Goal: Task Accomplishment & Management: Manage account settings

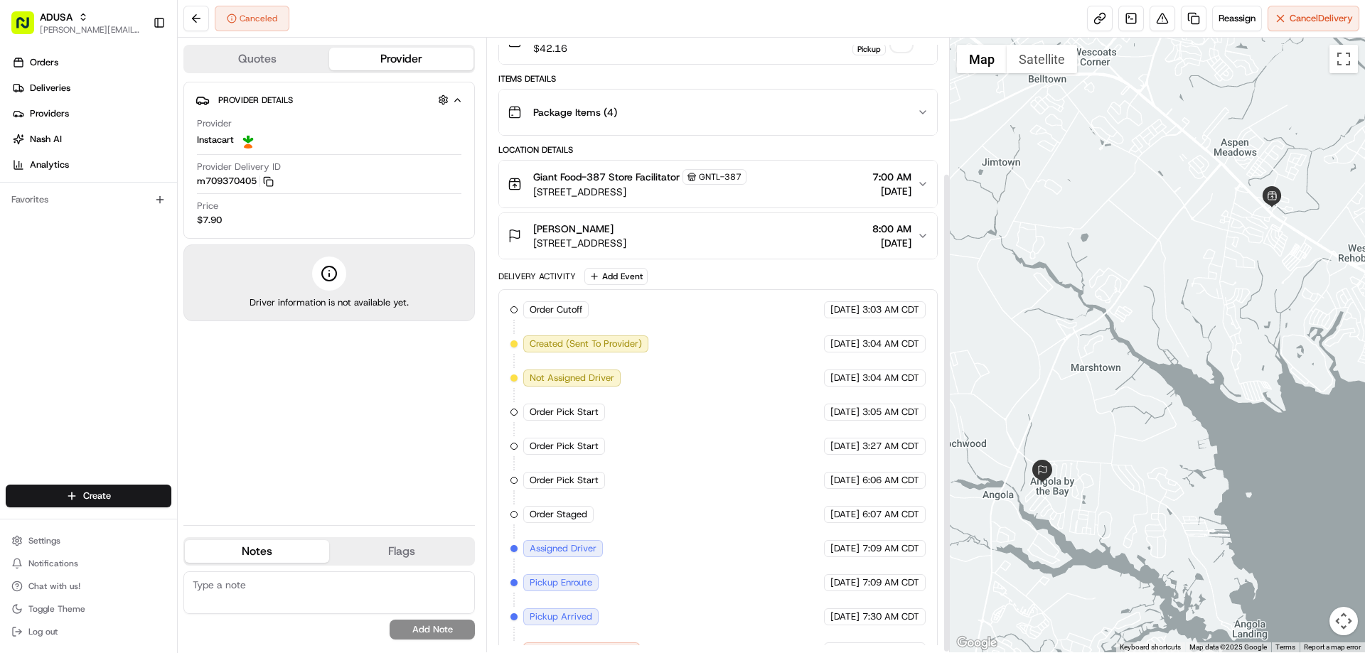
scroll to position [174, 0]
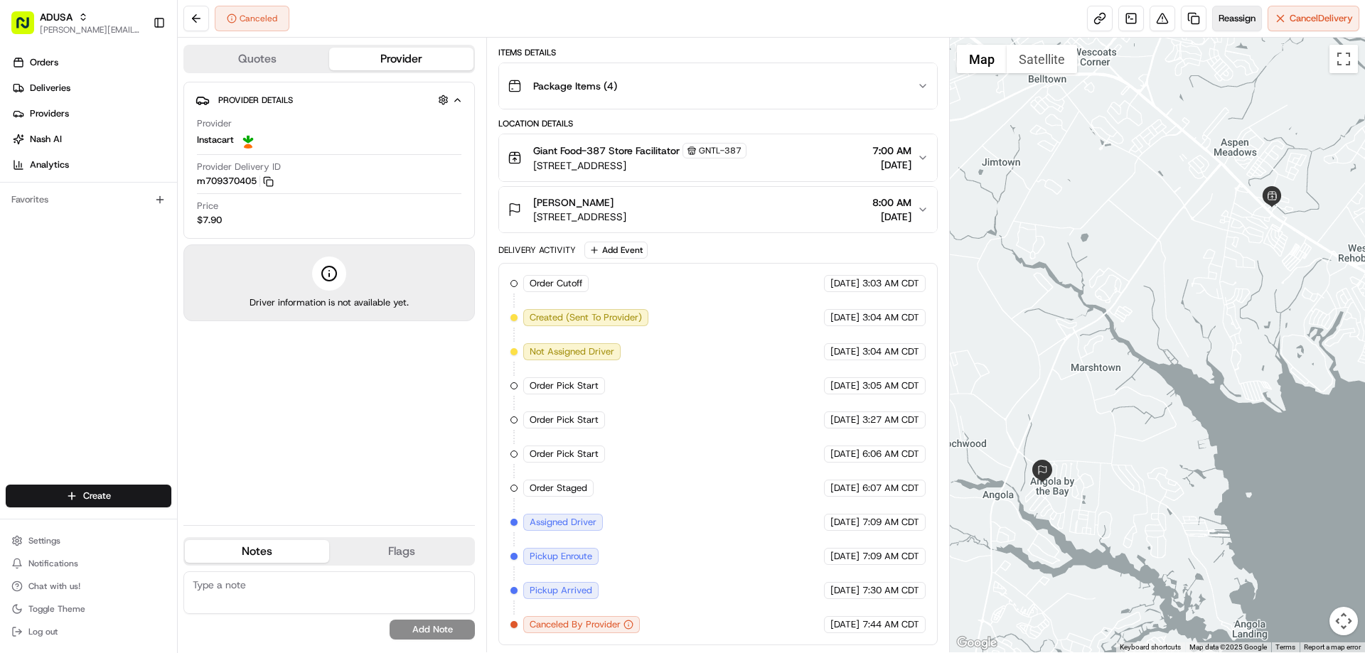
click at [1223, 16] on span "Reassign" at bounding box center [1236, 18] width 37 height 13
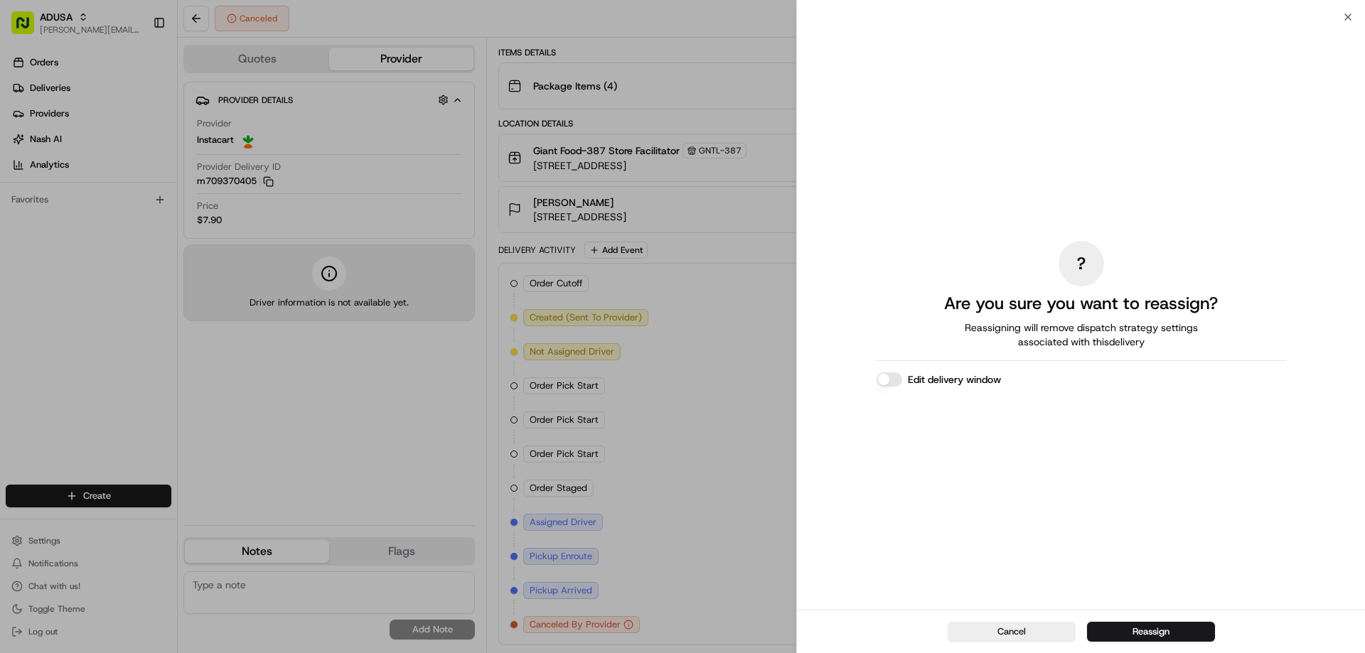
click at [894, 380] on button "Edit delivery window" at bounding box center [889, 379] width 26 height 14
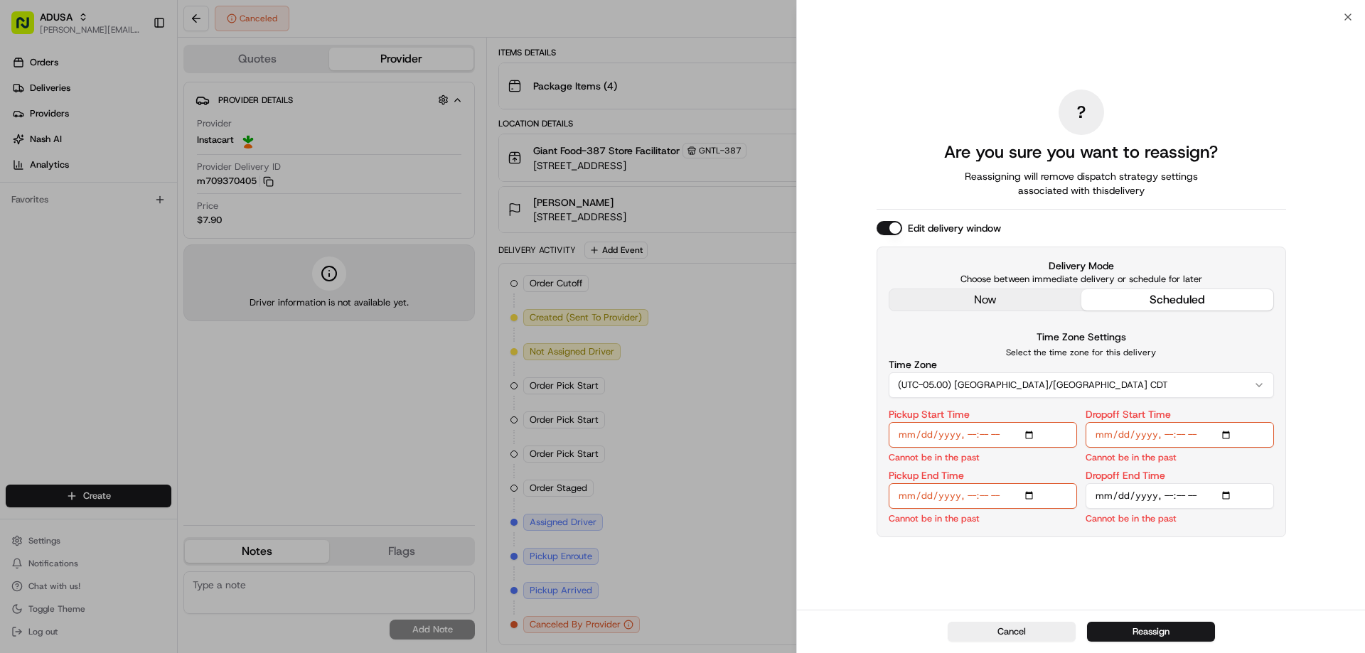
click at [1025, 434] on input "Pickup Start Time" at bounding box center [983, 435] width 188 height 26
type input "[DATE]T10:00"
click at [1216, 526] on div "Delivery Mode Choose between immediate delivery or schedule for later now sched…" at bounding box center [1080, 392] width 409 height 290
click at [1225, 433] on input "Dropoff Start Time" at bounding box center [1179, 435] width 188 height 26
type input "[DATE]T10:00"
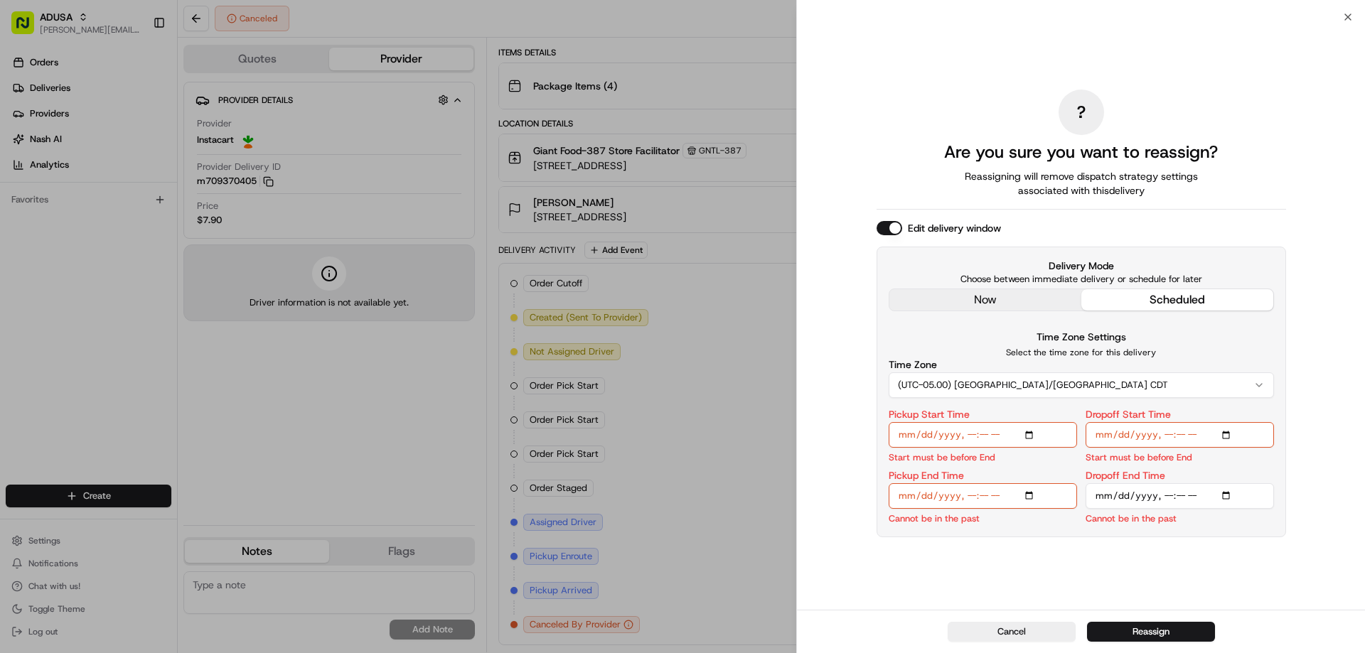
click at [1027, 493] on input "Pickup End Time" at bounding box center [983, 496] width 188 height 26
type input "[DATE]T10:30"
click at [1189, 344] on div "Time Zone Settings Select the time zone for this delivery Time Zone (UTC-05.00)…" at bounding box center [1081, 363] width 385 height 70
click at [1230, 493] on input "Dropoff End Time" at bounding box center [1179, 496] width 188 height 26
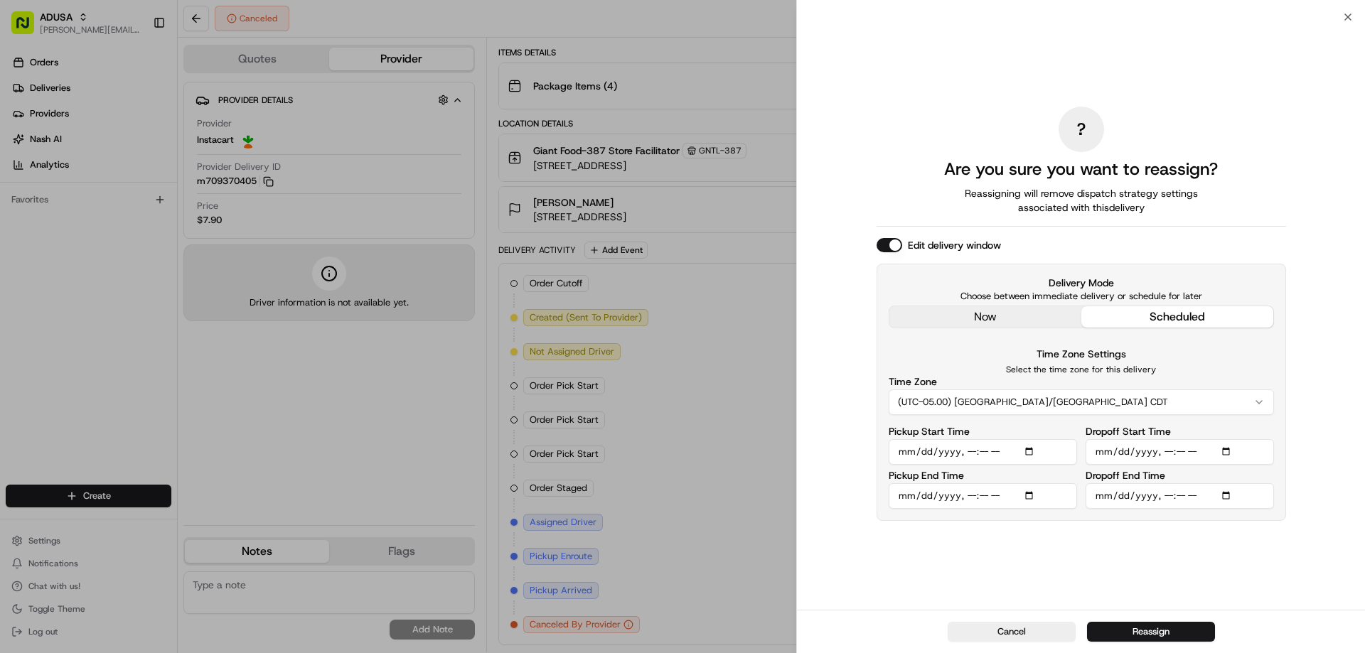
type input "[DATE]T11:00"
click at [1324, 521] on div "? Are you sure you want to reassign? Reassigning will remove dispatch strategy …" at bounding box center [1081, 313] width 568 height 593
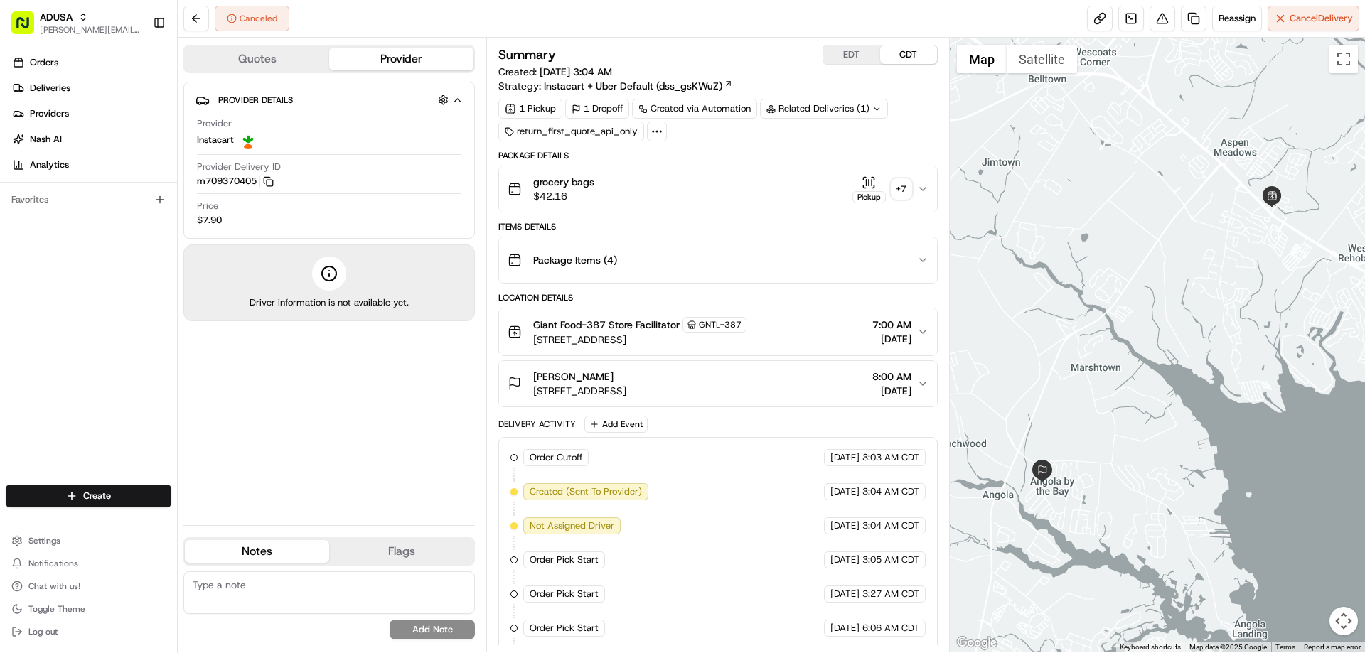
click at [210, 136] on span "Instacart" at bounding box center [215, 140] width 37 height 13
click at [1228, 16] on span "Reassign" at bounding box center [1236, 18] width 37 height 13
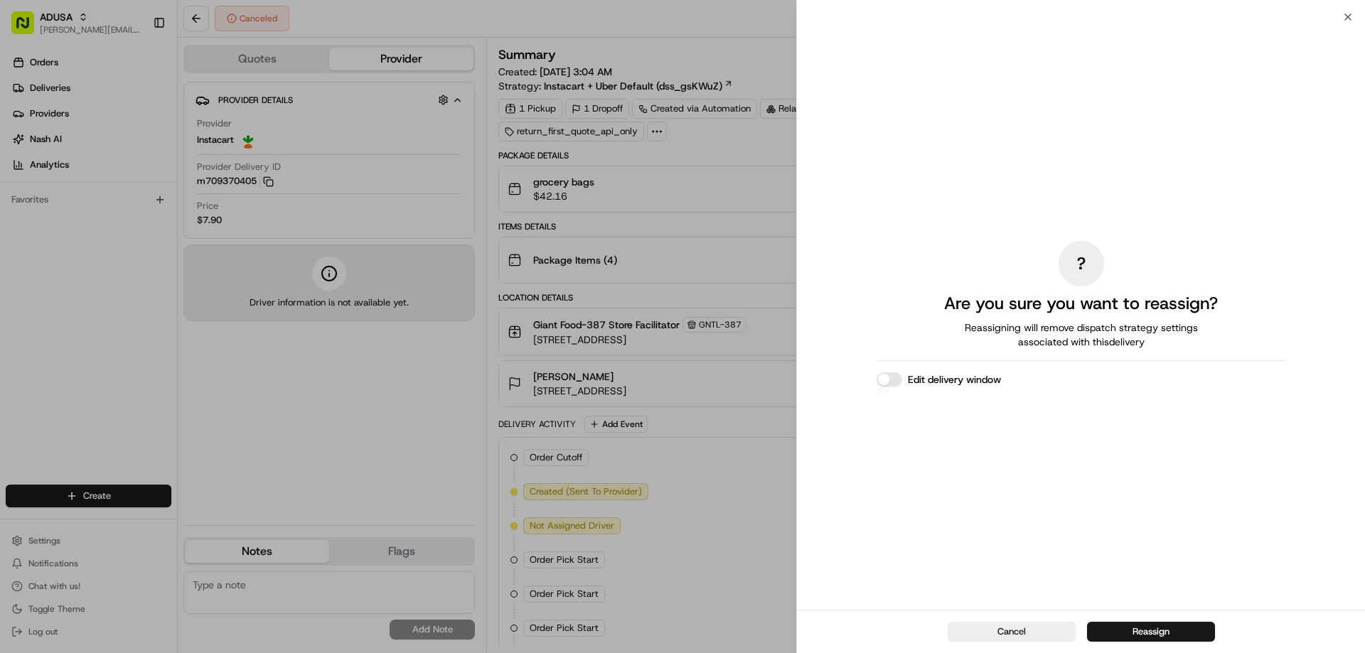
click at [938, 379] on label "Edit delivery window" at bounding box center [954, 379] width 93 height 14
click at [902, 379] on button "Edit delivery window" at bounding box center [889, 379] width 26 height 14
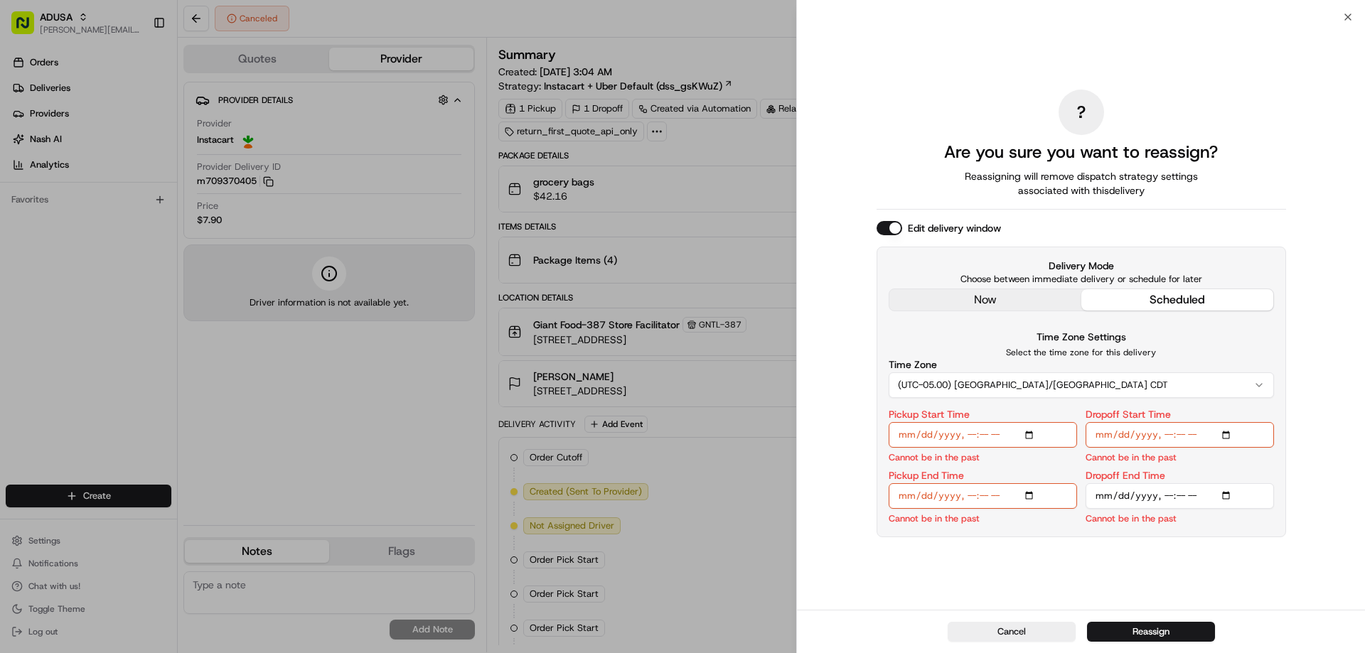
click at [1031, 435] on input "Pickup Start Time" at bounding box center [983, 435] width 188 height 26
type input "[DATE]T10:00"
click at [1228, 435] on input "Dropoff Start Time" at bounding box center [1179, 435] width 188 height 26
type input "2025-08-10T07:00"
click at [991, 492] on input "Pickup End Time" at bounding box center [983, 496] width 188 height 26
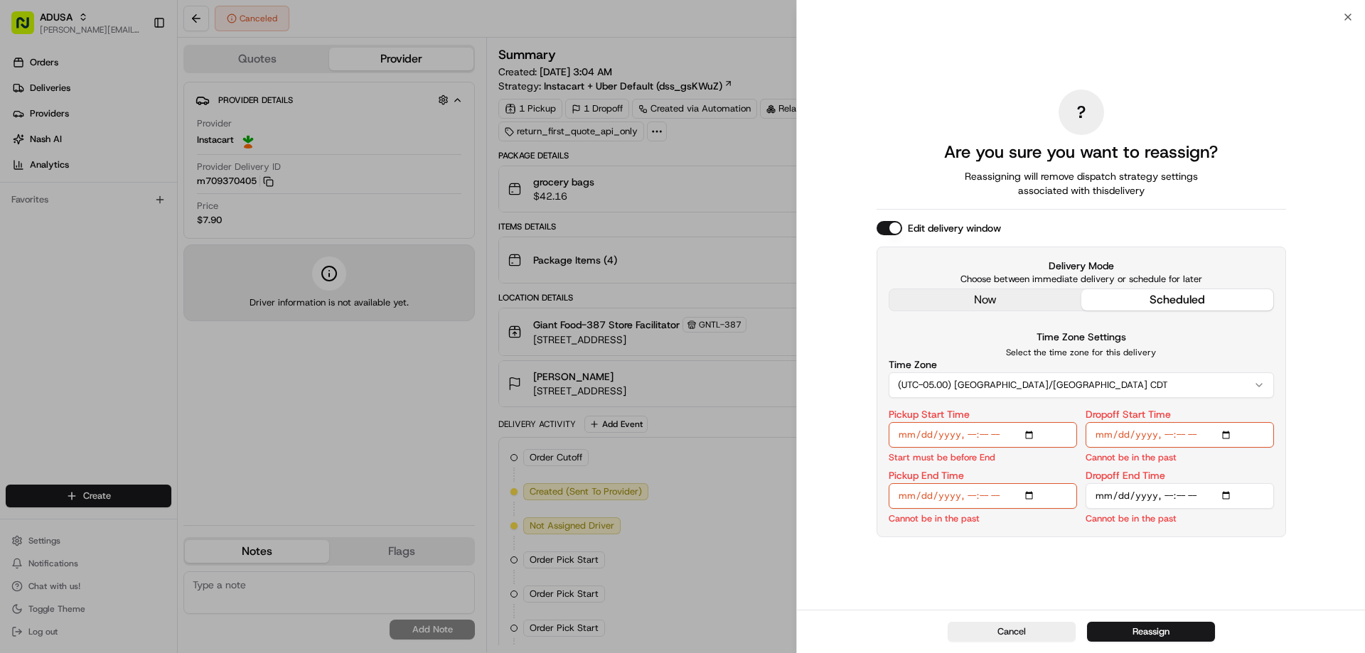
click at [1036, 494] on input "Pickup End Time" at bounding box center [983, 496] width 188 height 26
type input "[DATE]T10:30"
click at [1189, 346] on div "Time Zone Settings Select the time zone for this delivery Time Zone (UTC-05.00)…" at bounding box center [1081, 363] width 385 height 70
click at [1229, 436] on input "Dropoff Start Time" at bounding box center [1179, 435] width 188 height 26
type input "2025-08-10T10:00"
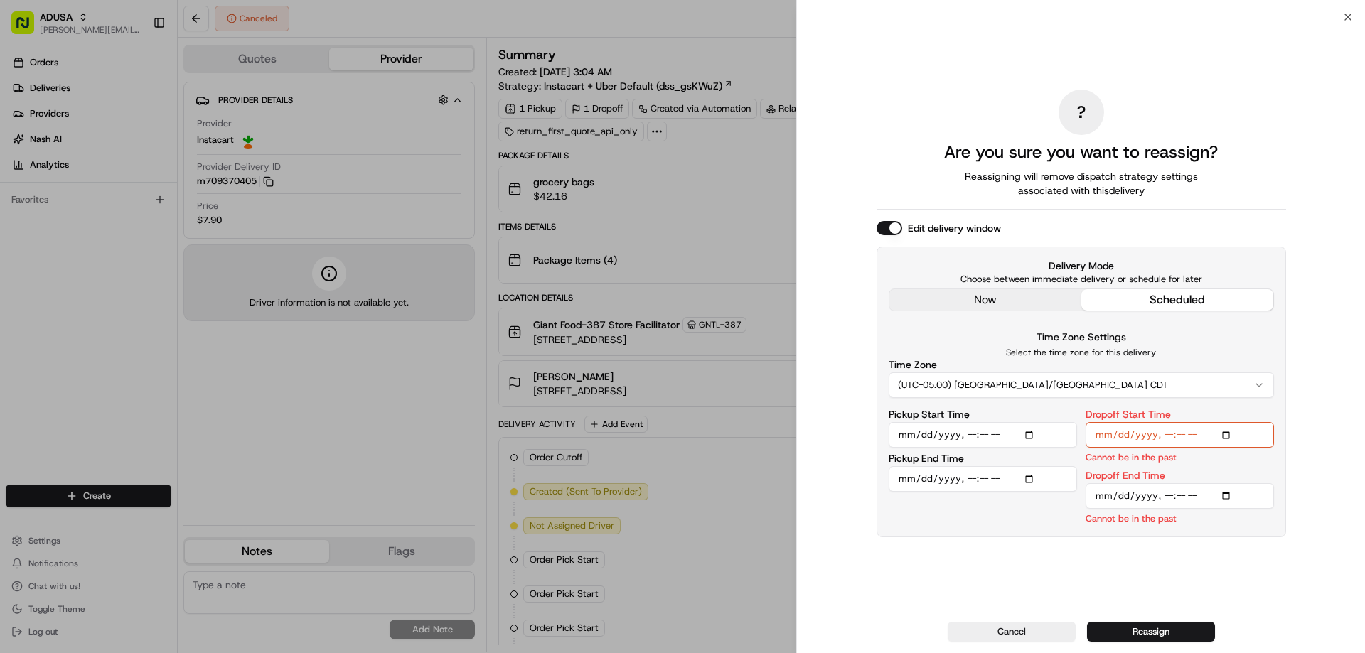
click at [1228, 495] on input "Dropoff End Time" at bounding box center [1179, 496] width 188 height 26
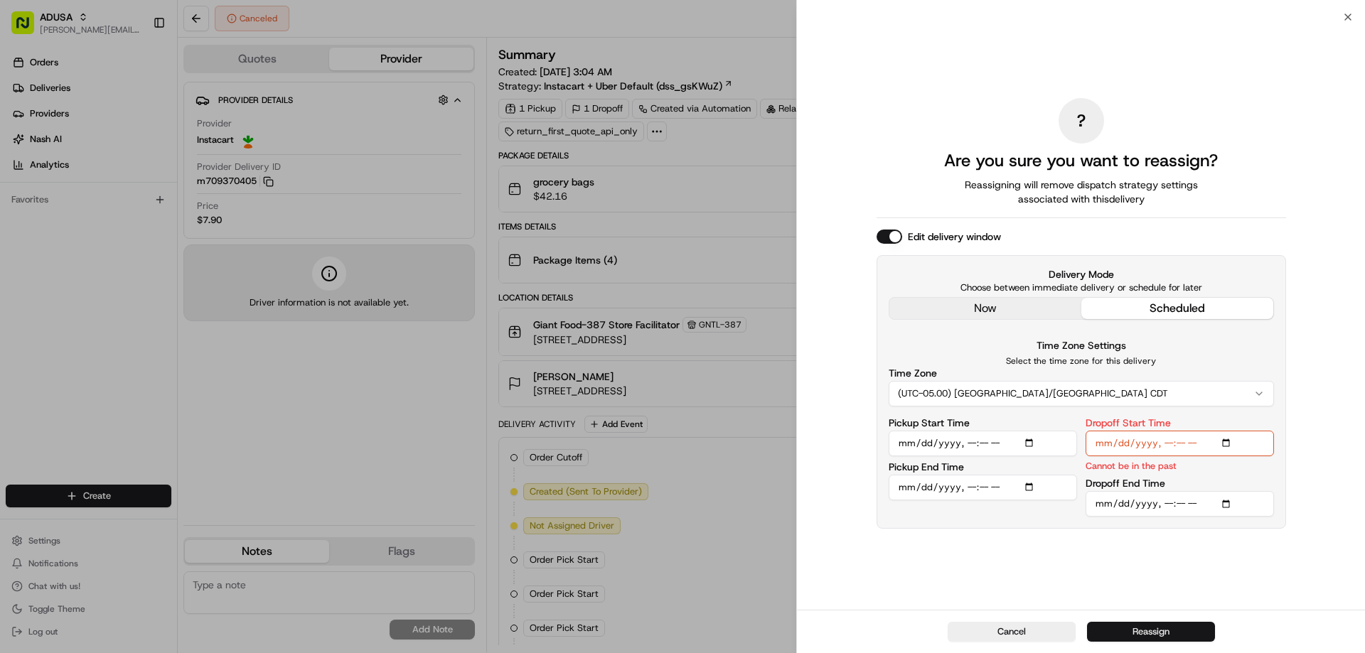
type input "[DATE]T11:00"
click at [1171, 631] on button "Reassign" at bounding box center [1151, 632] width 128 height 20
click at [1119, 440] on input "Dropoff Start Time" at bounding box center [1179, 444] width 188 height 26
click at [1156, 445] on input "Dropoff Start Time" at bounding box center [1179, 444] width 188 height 26
click at [1228, 439] on input "Dropoff Start Time" at bounding box center [1179, 444] width 188 height 26
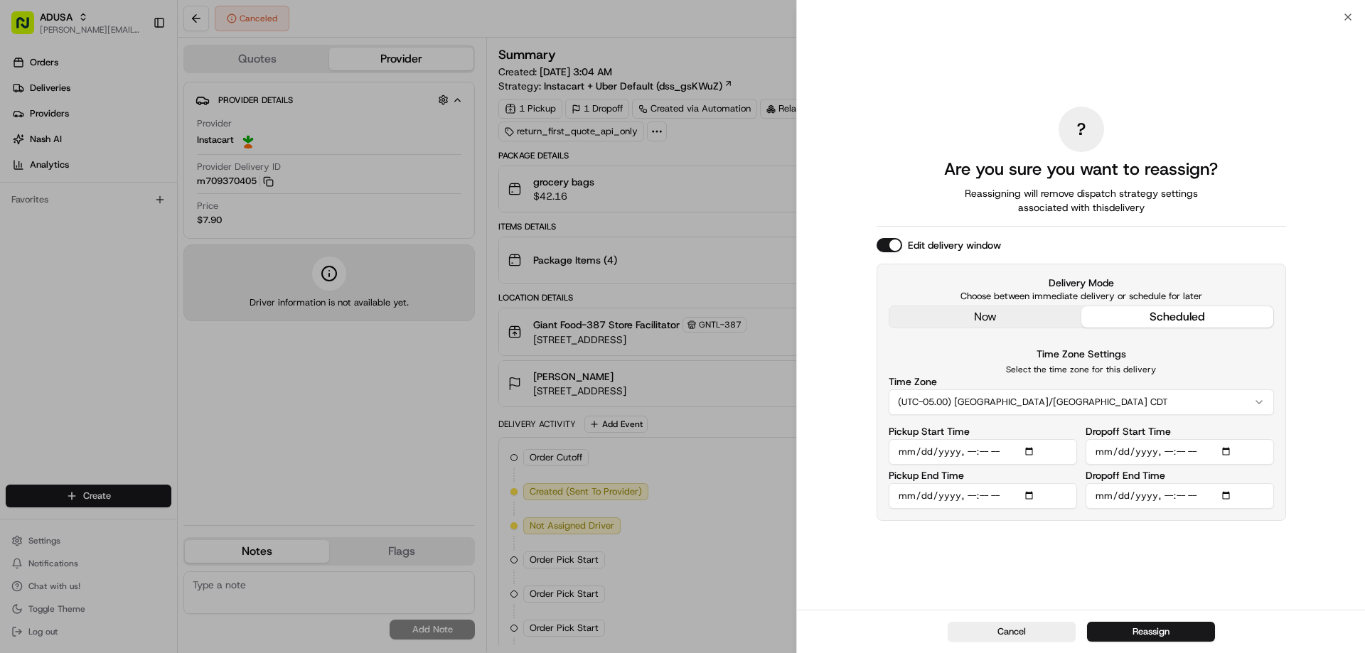
type input "[DATE]T10:00"
click at [1311, 519] on div "? Are you sure you want to reassign? Reassigning will remove dispatch strategy …" at bounding box center [1081, 313] width 568 height 593
click at [1170, 633] on button "Reassign" at bounding box center [1151, 632] width 128 height 20
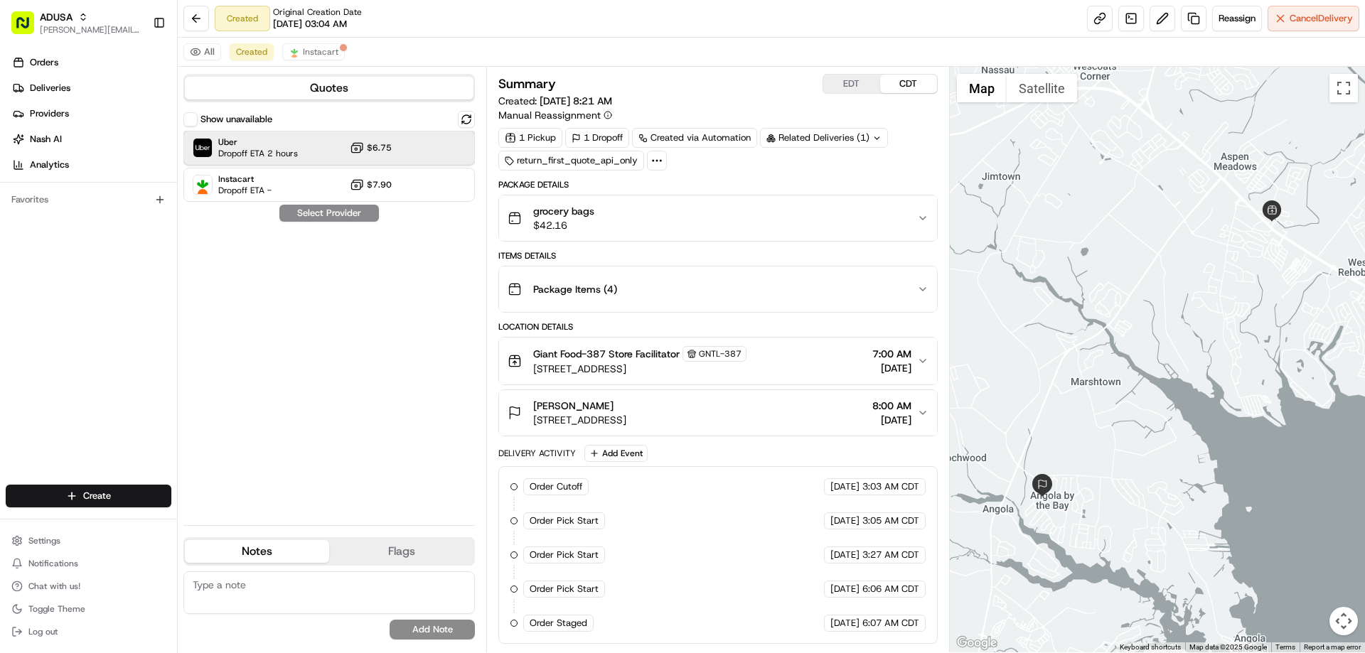
click at [252, 149] on span "Dropoff ETA 2 hours" at bounding box center [258, 153] width 80 height 11
click at [348, 210] on button "Assign Provider" at bounding box center [329, 213] width 101 height 17
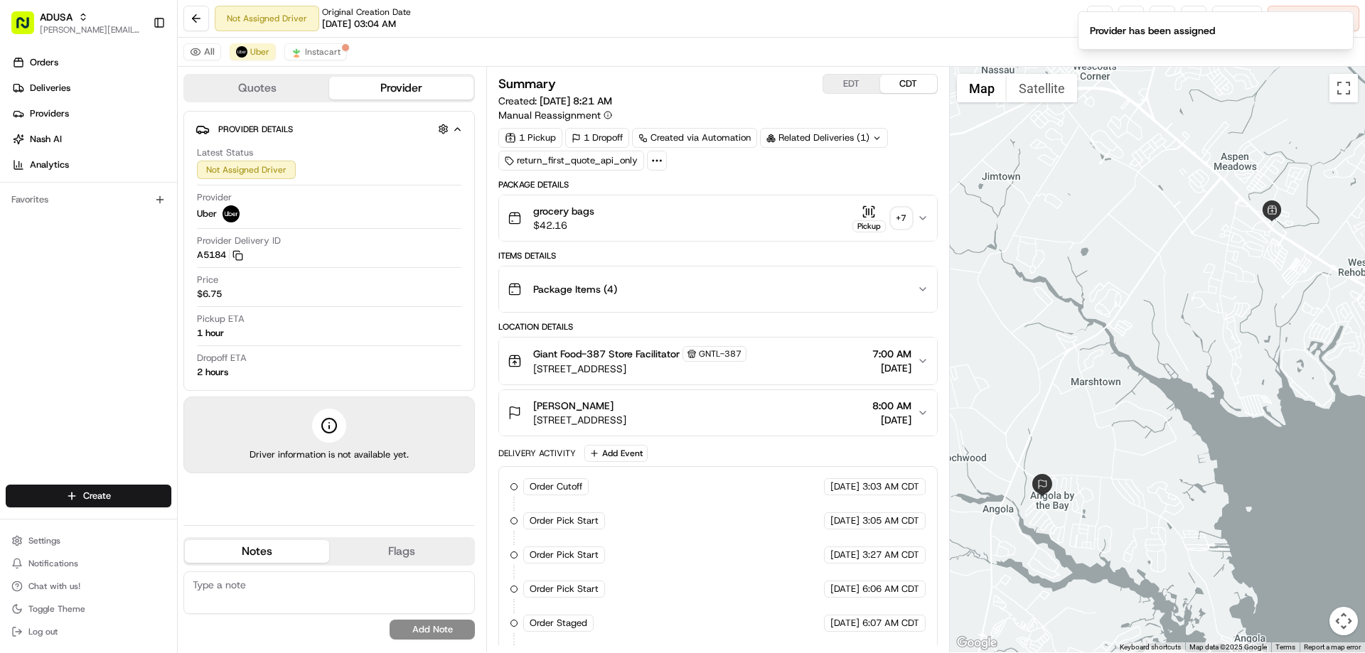
click at [272, 590] on textarea at bounding box center [328, 593] width 291 height 43
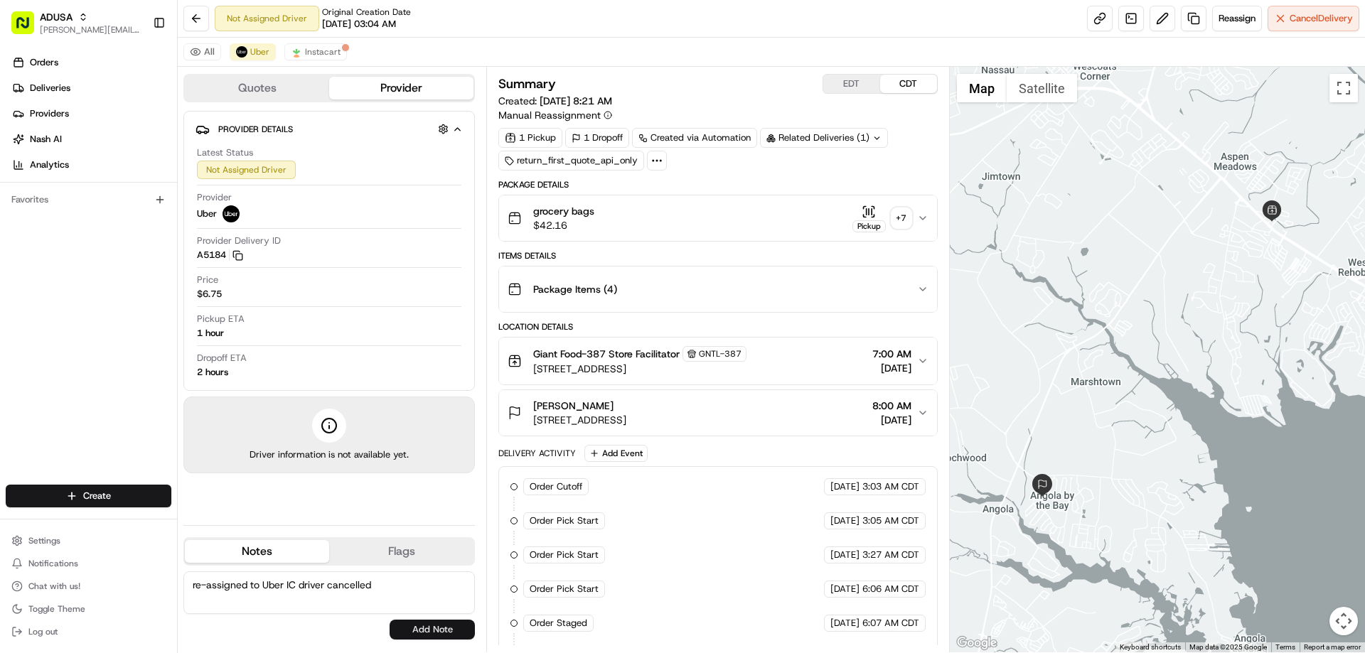
type textarea "re-assigned to Uber IC driver cancelled"
click at [455, 628] on button "Add Note" at bounding box center [432, 630] width 85 height 20
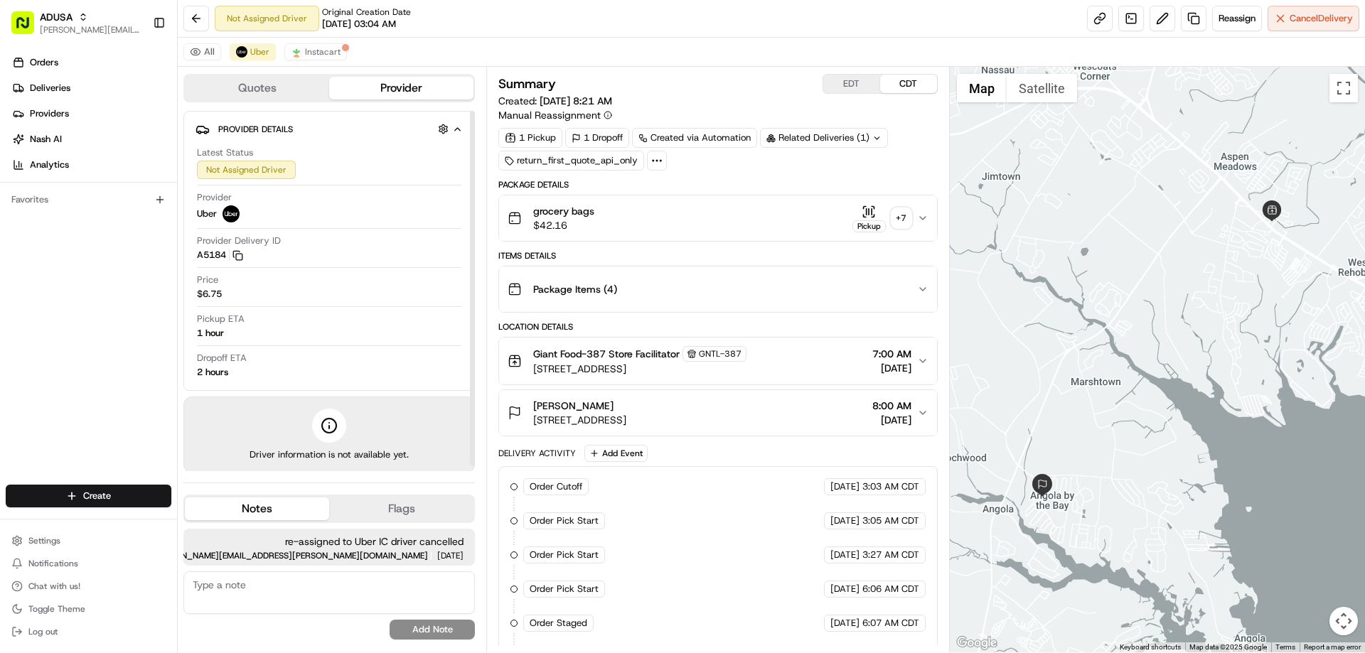
click at [291, 146] on div "Latest Status Not Assigned Driver Provider Uber Provider Delivery ID A5184 Copy…" at bounding box center [328, 263] width 267 height 244
click at [327, 212] on div "Provider Uber" at bounding box center [329, 206] width 264 height 31
click at [194, 14] on button at bounding box center [196, 19] width 26 height 26
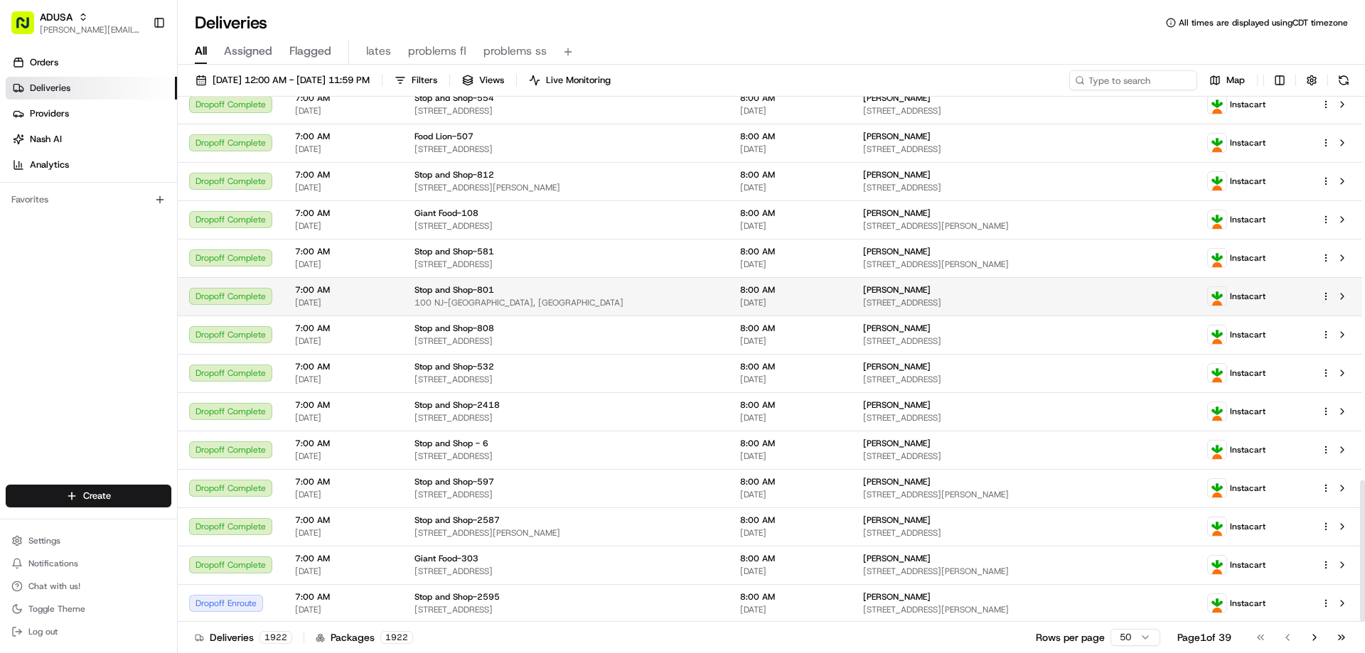
scroll to position [1422, 0]
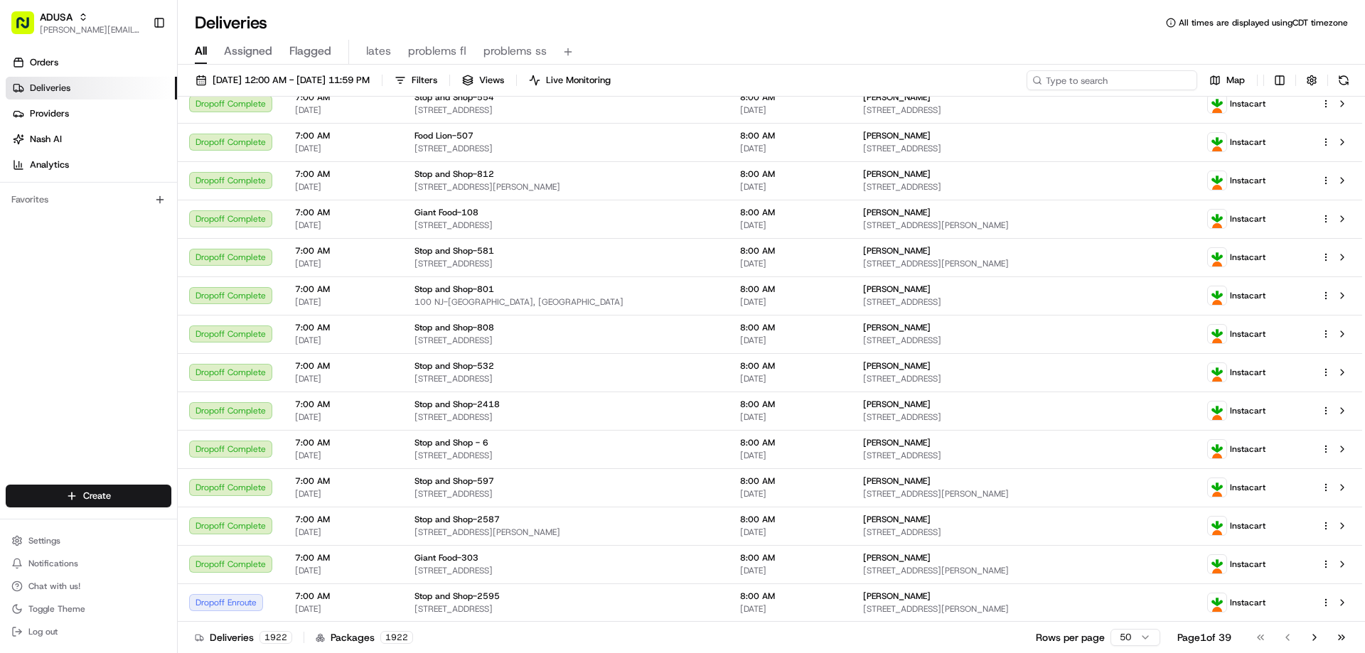
click at [1161, 77] on input at bounding box center [1111, 80] width 171 height 20
click at [1161, 78] on input at bounding box center [1111, 80] width 171 height 20
paste input "m709370405"
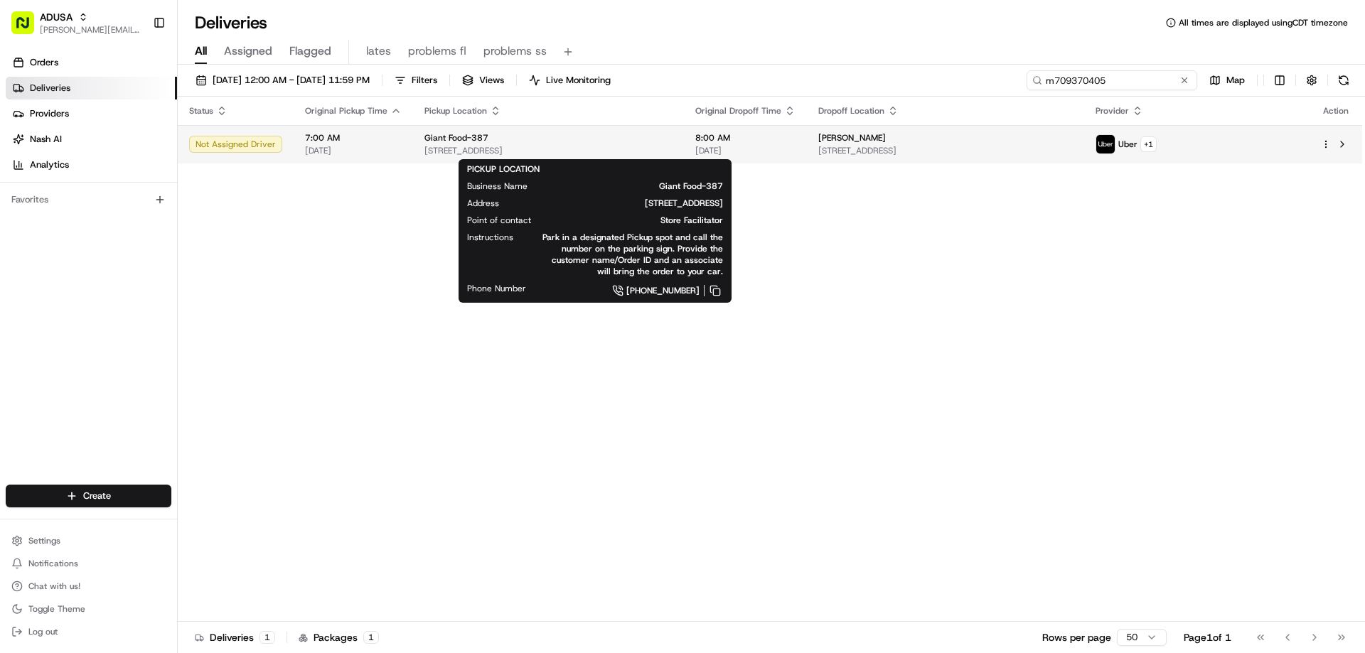
type input "m709370405"
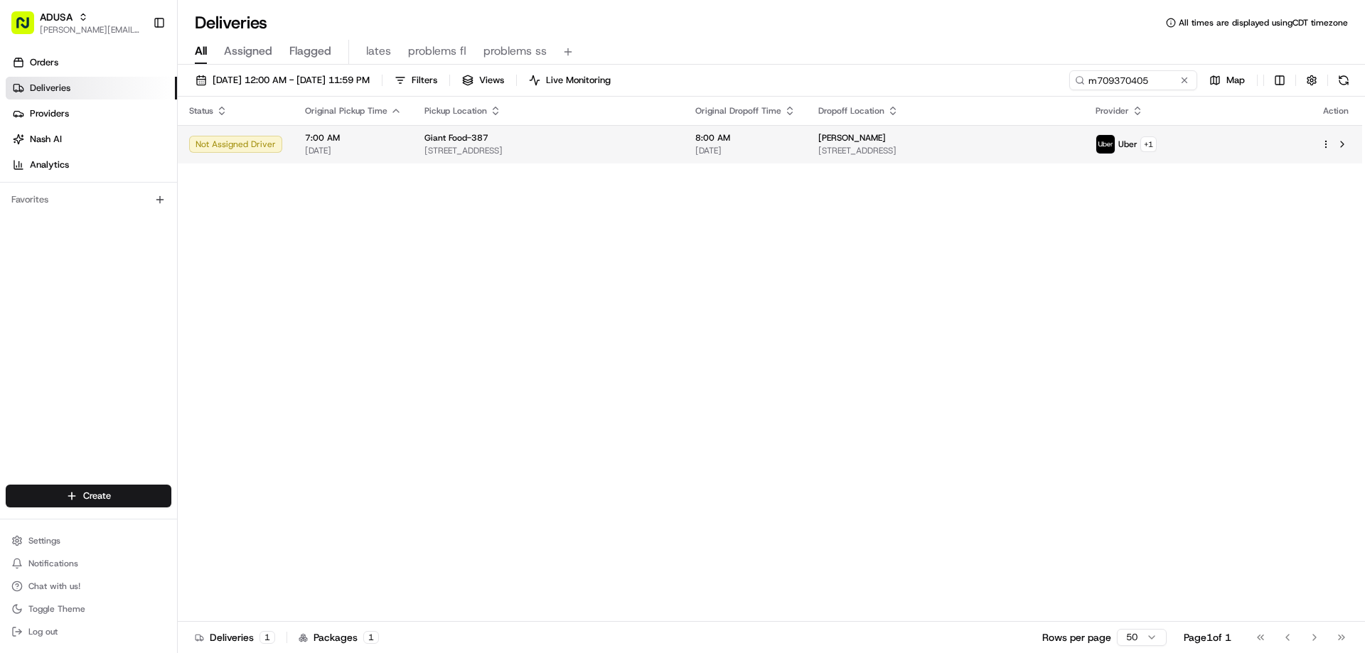
click at [449, 134] on span "Giant Food-387" at bounding box center [456, 137] width 64 height 11
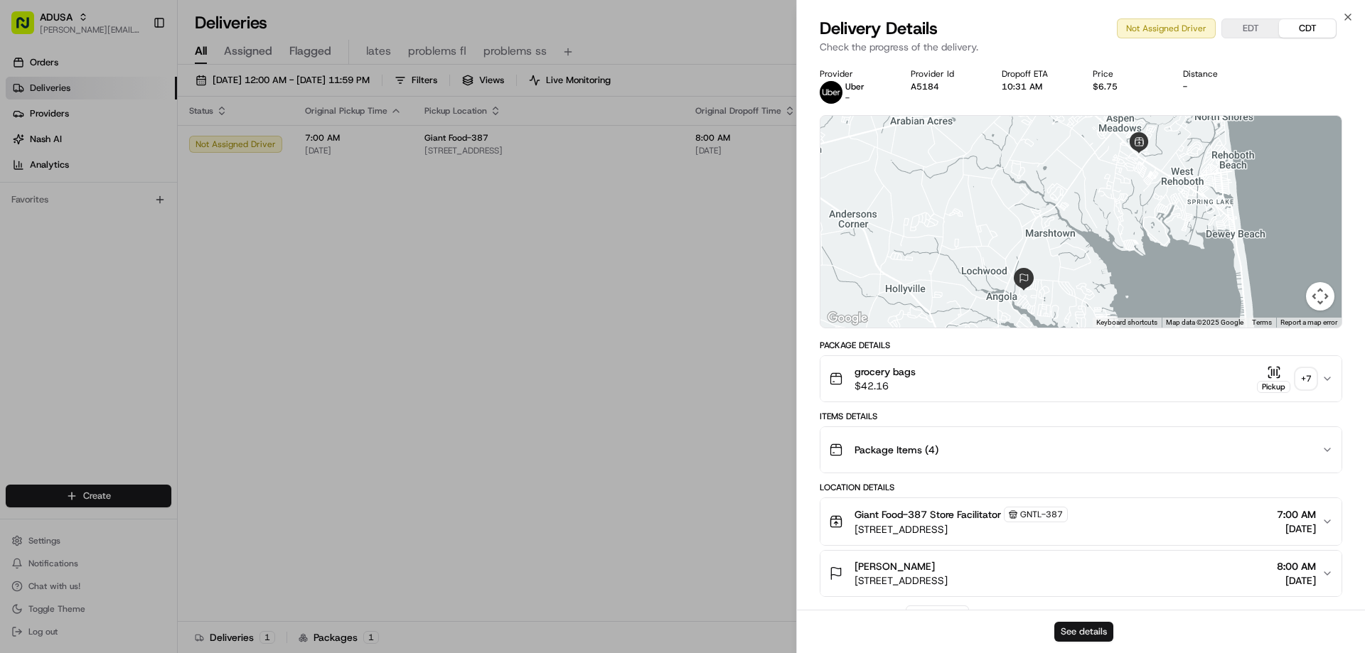
click at [1084, 629] on button "See details" at bounding box center [1083, 632] width 59 height 20
click at [1096, 630] on button "See details" at bounding box center [1083, 632] width 59 height 20
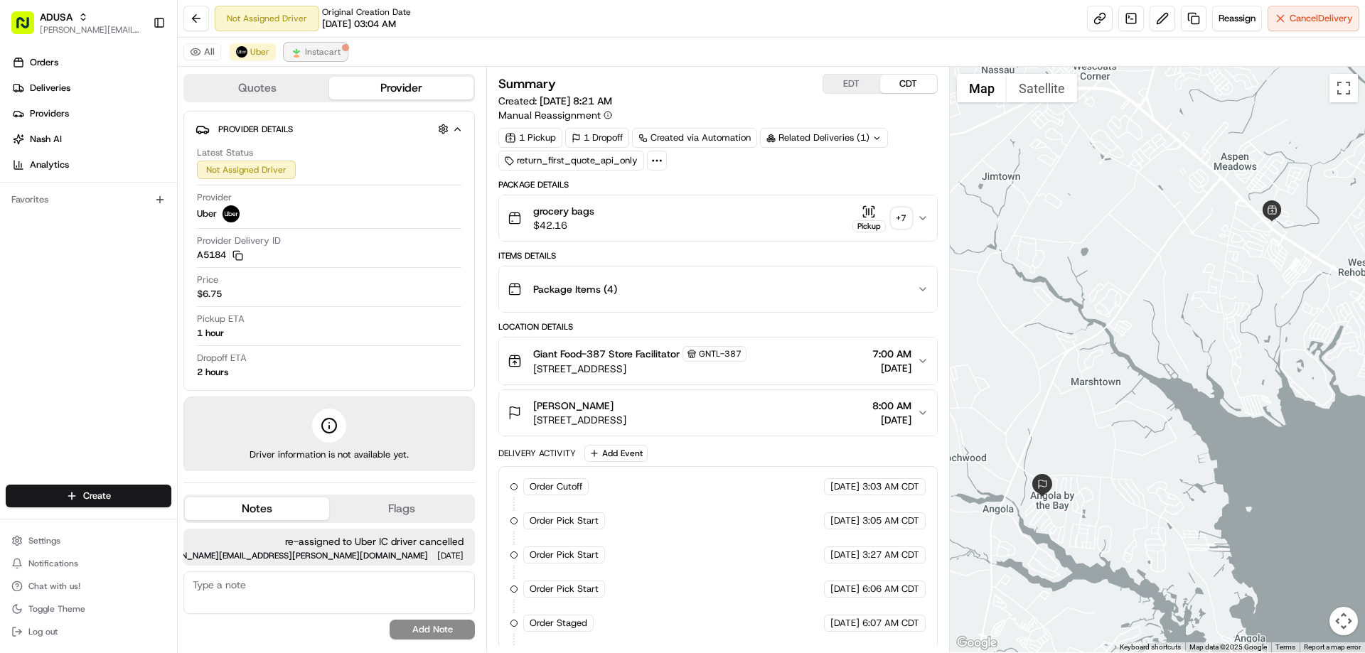
click at [318, 49] on span "Instacart" at bounding box center [323, 51] width 36 height 11
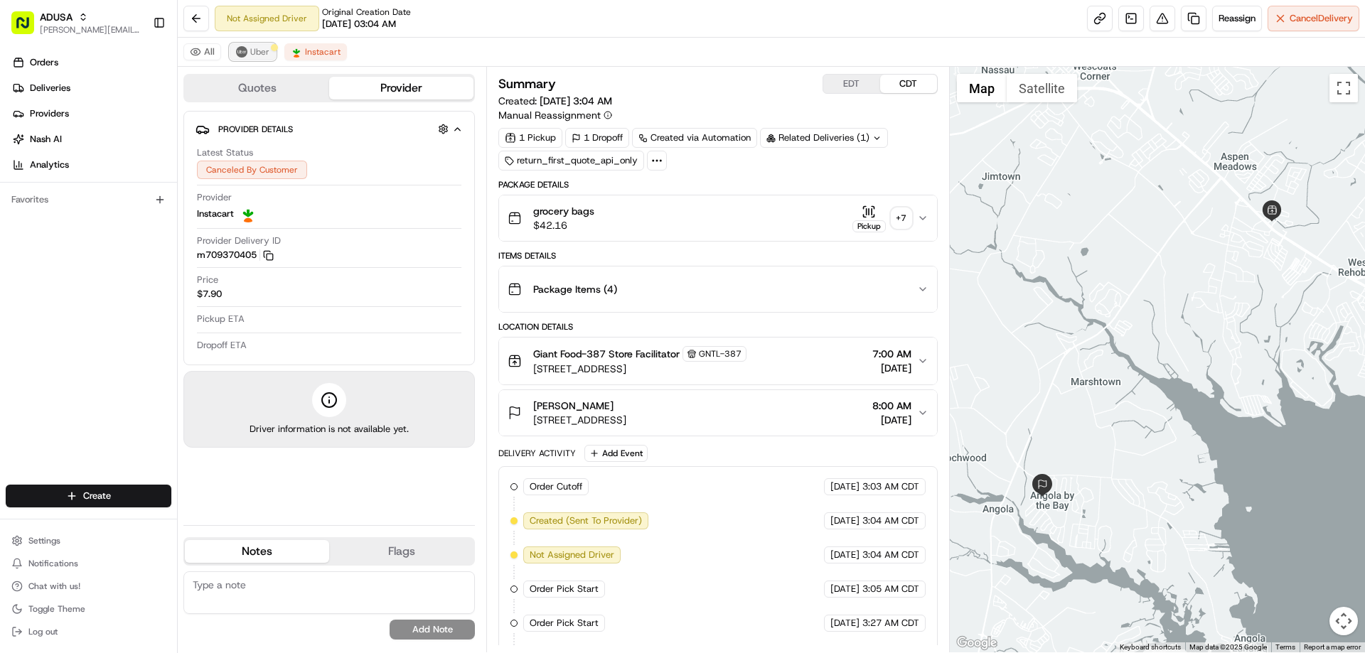
click at [250, 53] on span "Uber" at bounding box center [259, 51] width 19 height 11
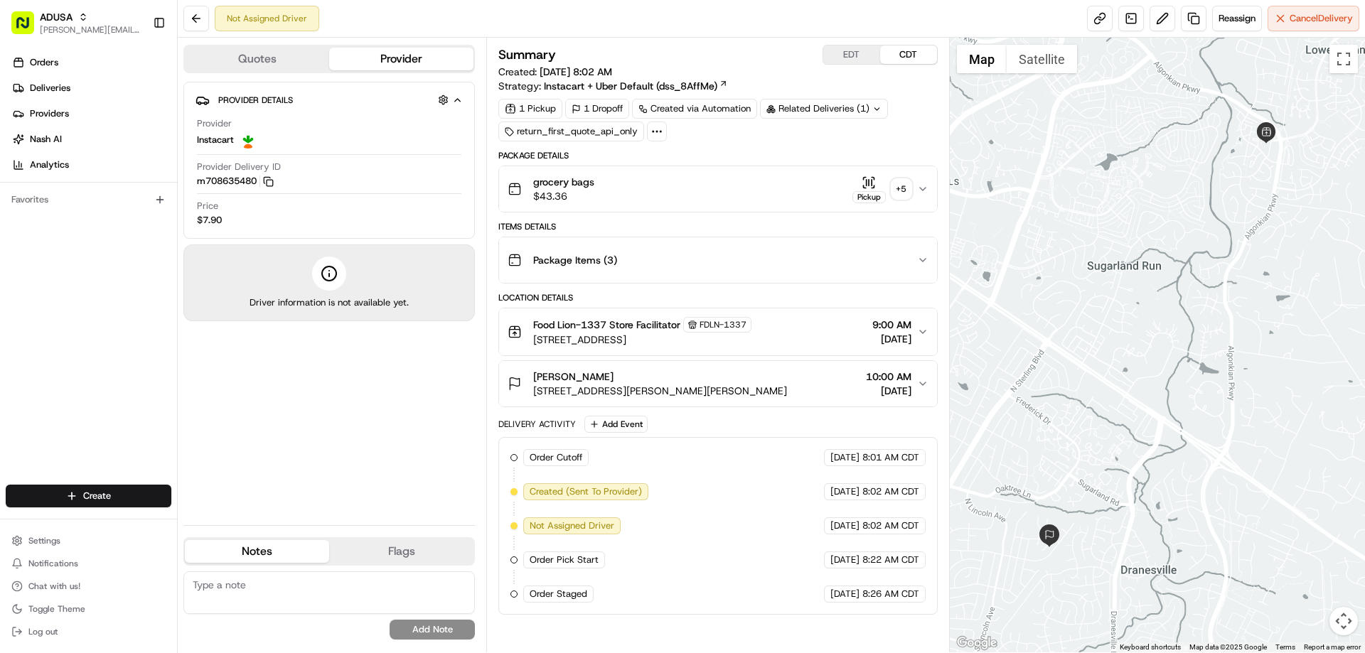
drag, startPoint x: 249, startPoint y: 587, endPoint x: 274, endPoint y: 550, distance: 44.6
click at [249, 586] on textarea at bounding box center [328, 593] width 291 height 43
type textarea "cc cancel"
click at [412, 631] on button "Add Note" at bounding box center [432, 630] width 85 height 20
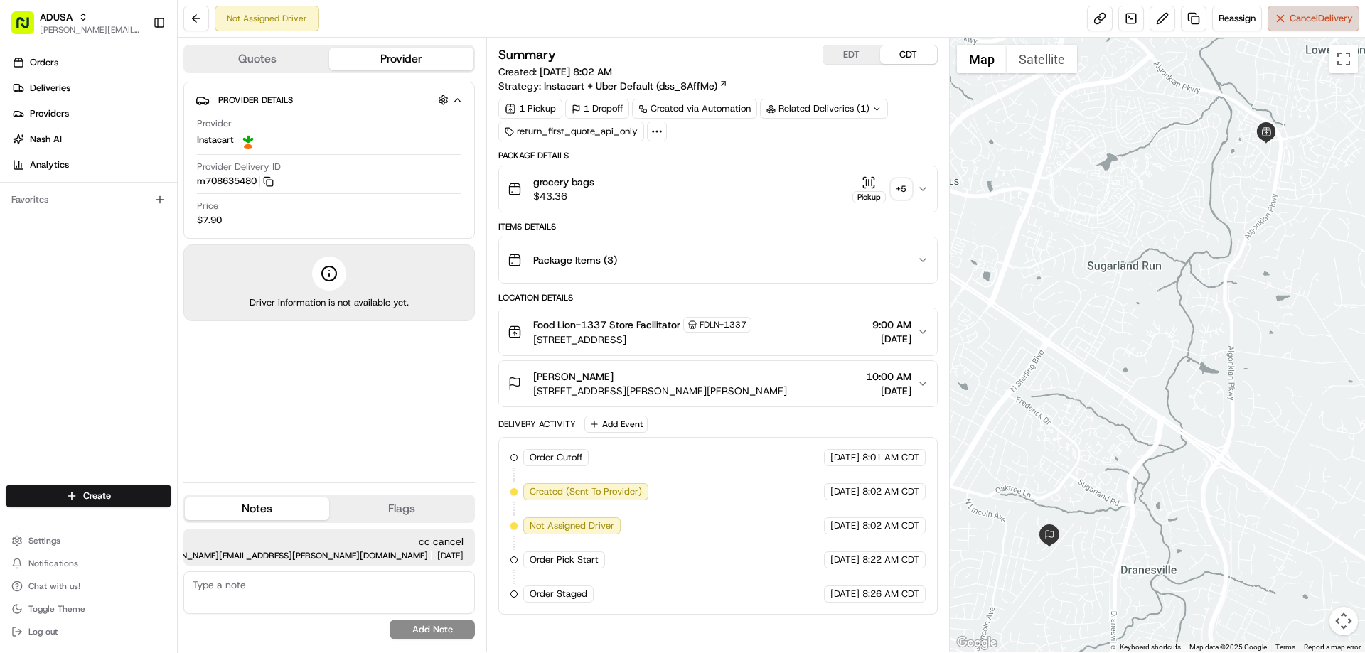
click at [1296, 18] on span "Cancel Delivery" at bounding box center [1320, 18] width 63 height 13
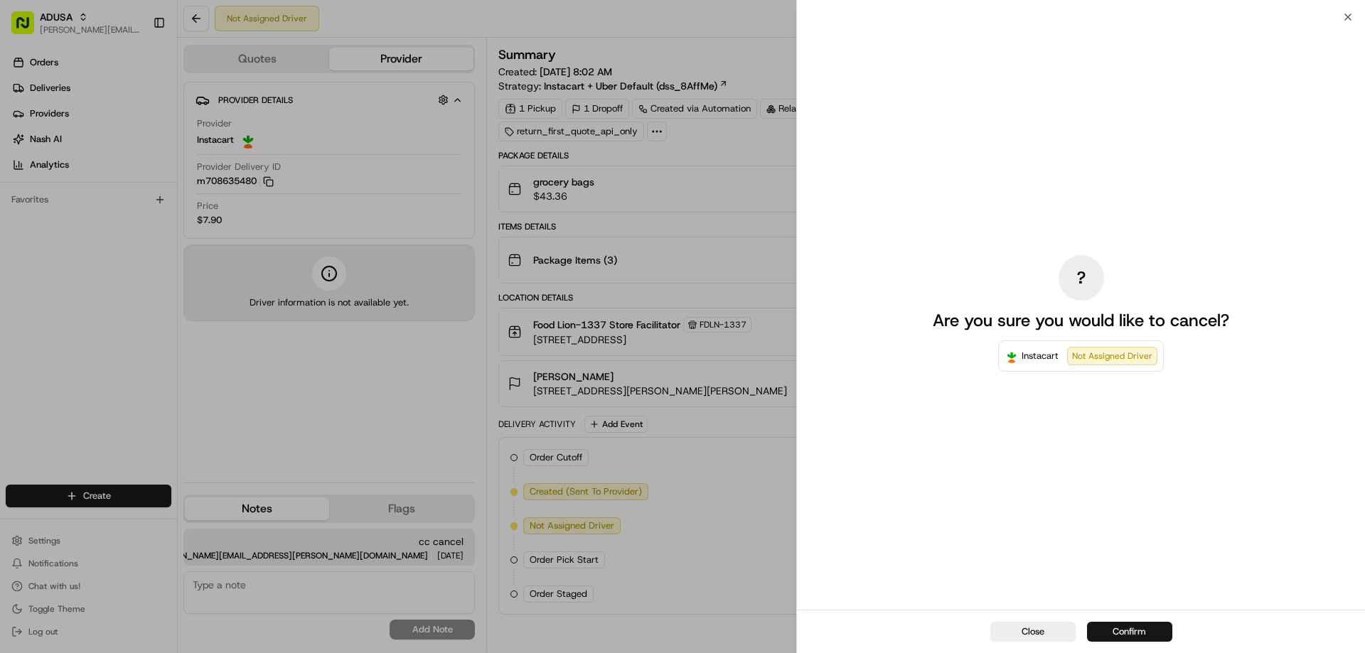
click at [1120, 631] on button "Confirm" at bounding box center [1129, 632] width 85 height 20
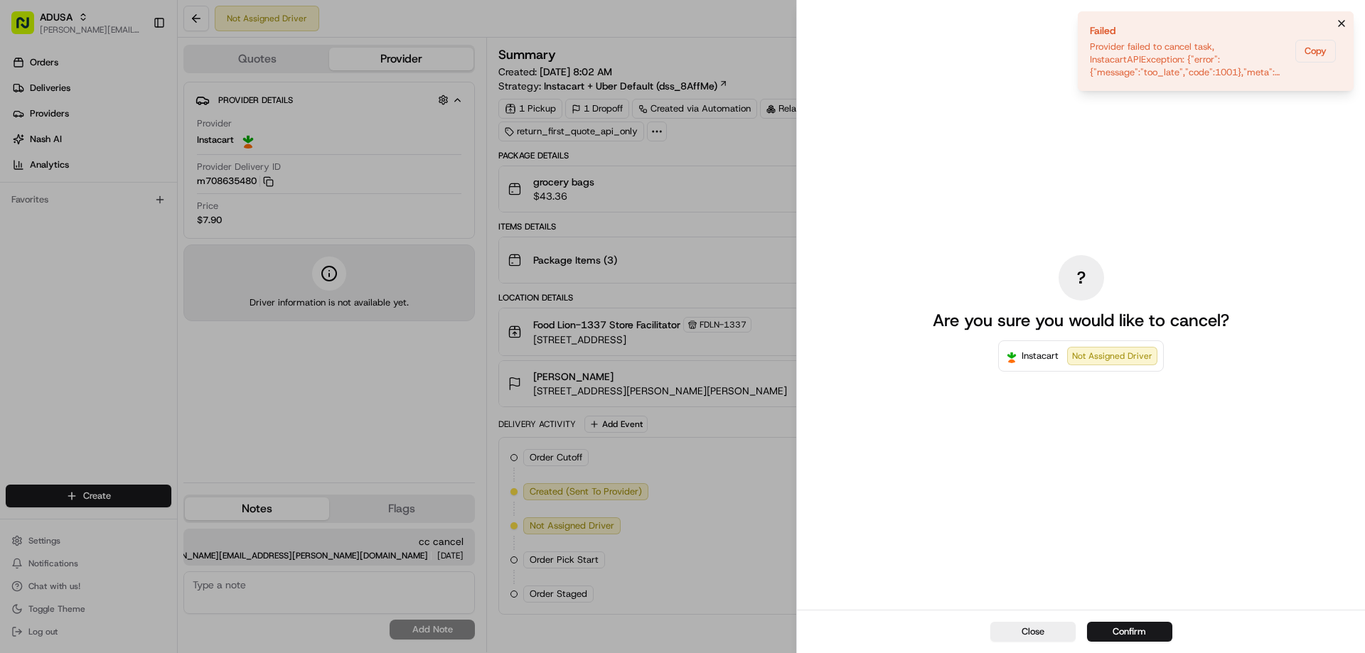
click at [1337, 19] on icon "Notifications (F8)" at bounding box center [1341, 23] width 11 height 11
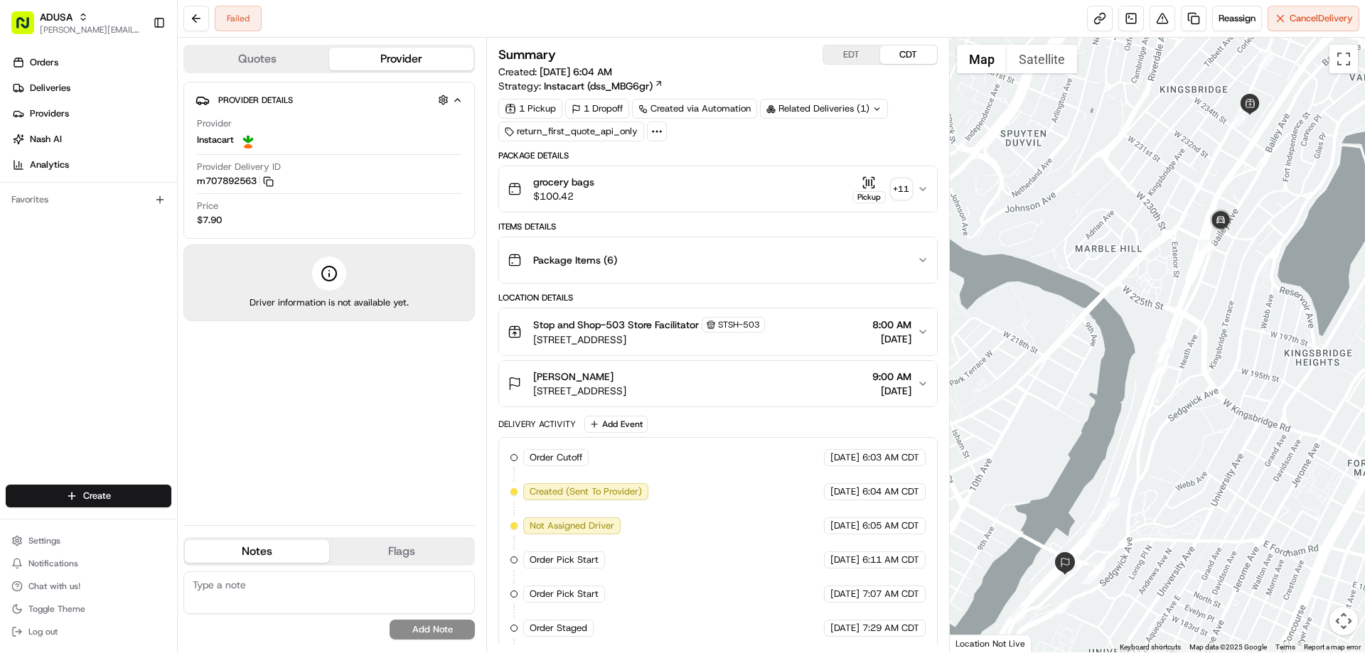
click at [326, 585] on textarea at bounding box center [328, 593] width 291 height 43
type textarea "IC cancelled due to address showing as [STREET_ADDRESS] rescheduled"
click at [445, 629] on button "Add Note" at bounding box center [432, 630] width 85 height 20
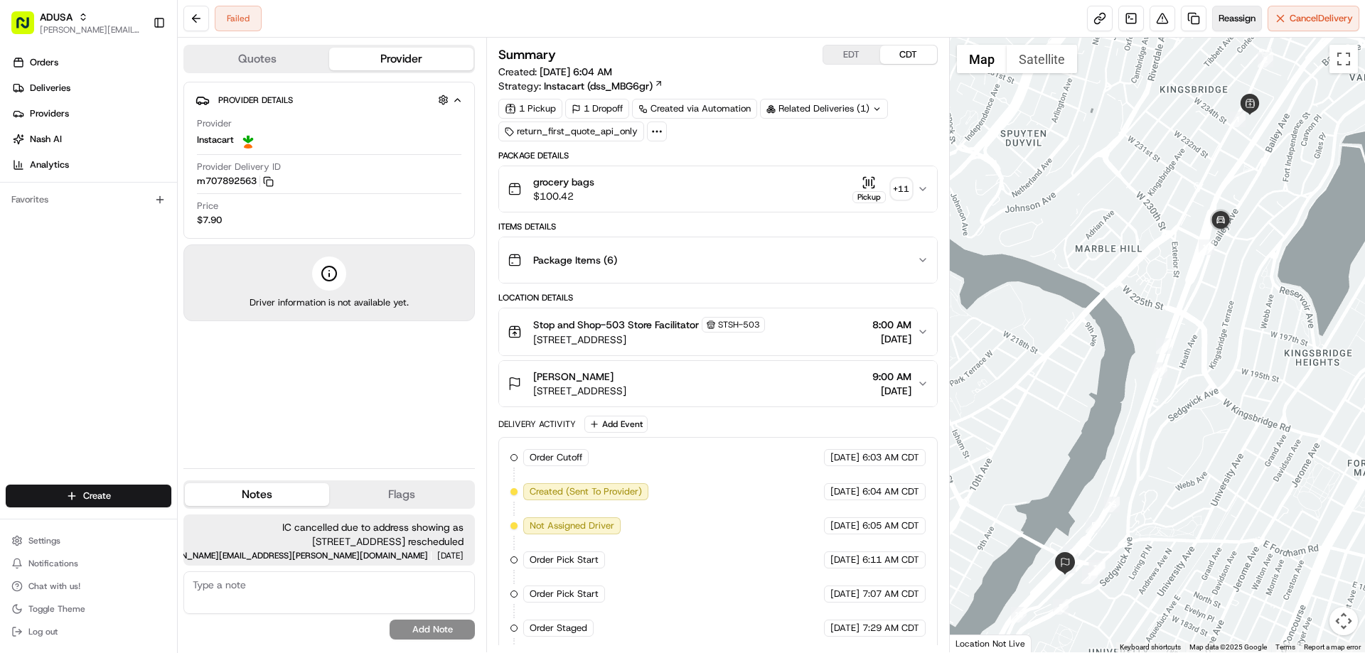
click at [1225, 19] on span "Reassign" at bounding box center [1236, 18] width 37 height 13
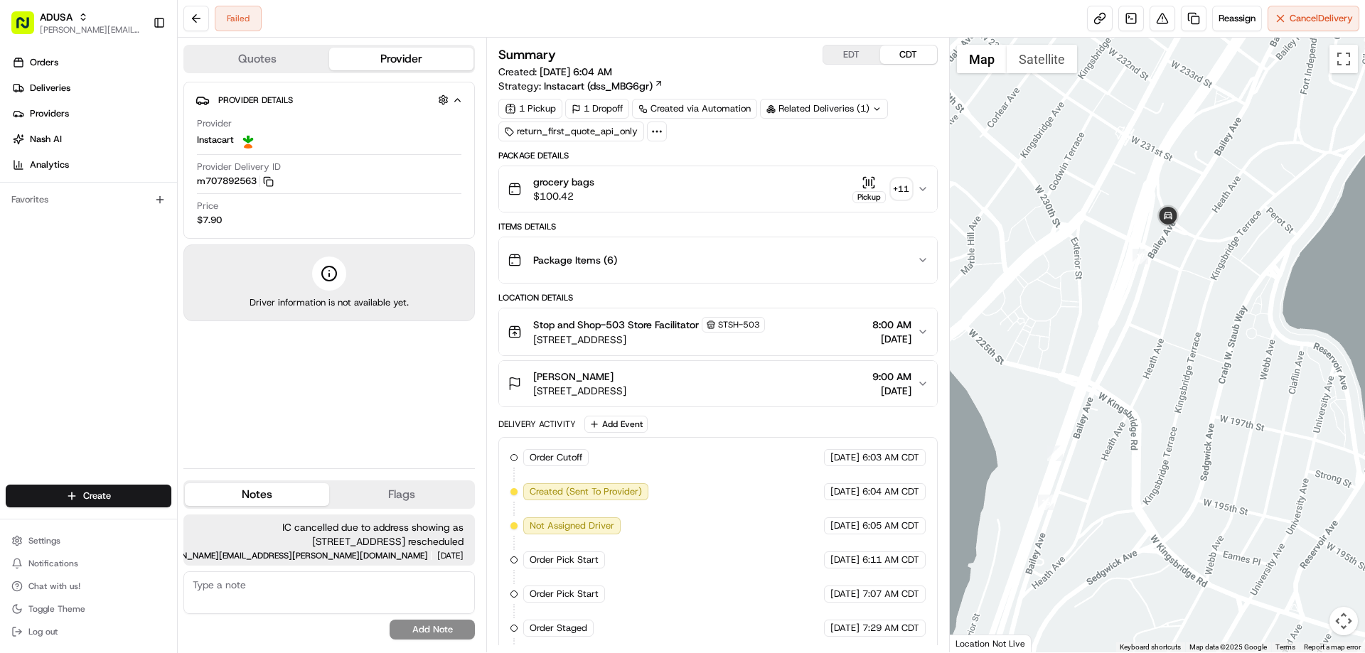
drag, startPoint x: 1150, startPoint y: 321, endPoint x: 1171, endPoint y: 318, distance: 20.8
click at [1171, 318] on div at bounding box center [1158, 345] width 416 height 615
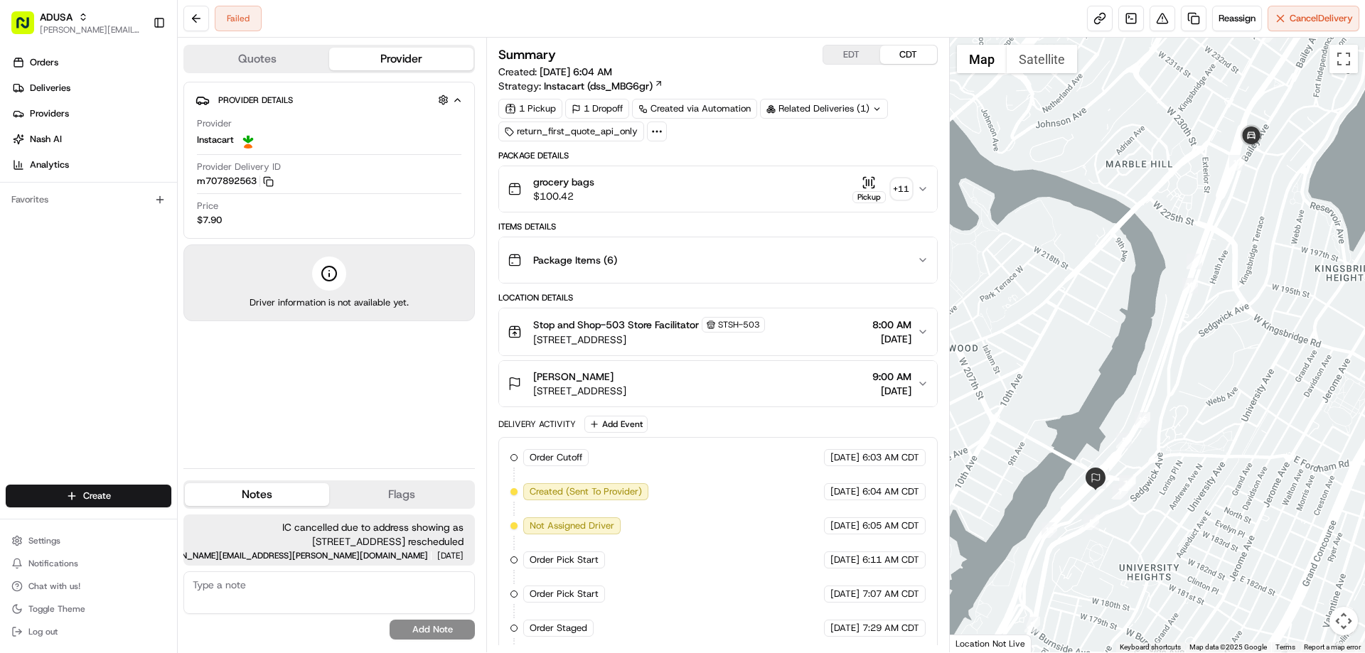
drag, startPoint x: 1157, startPoint y: 422, endPoint x: 1231, endPoint y: 408, distance: 75.1
click at [1231, 408] on div at bounding box center [1158, 345] width 416 height 615
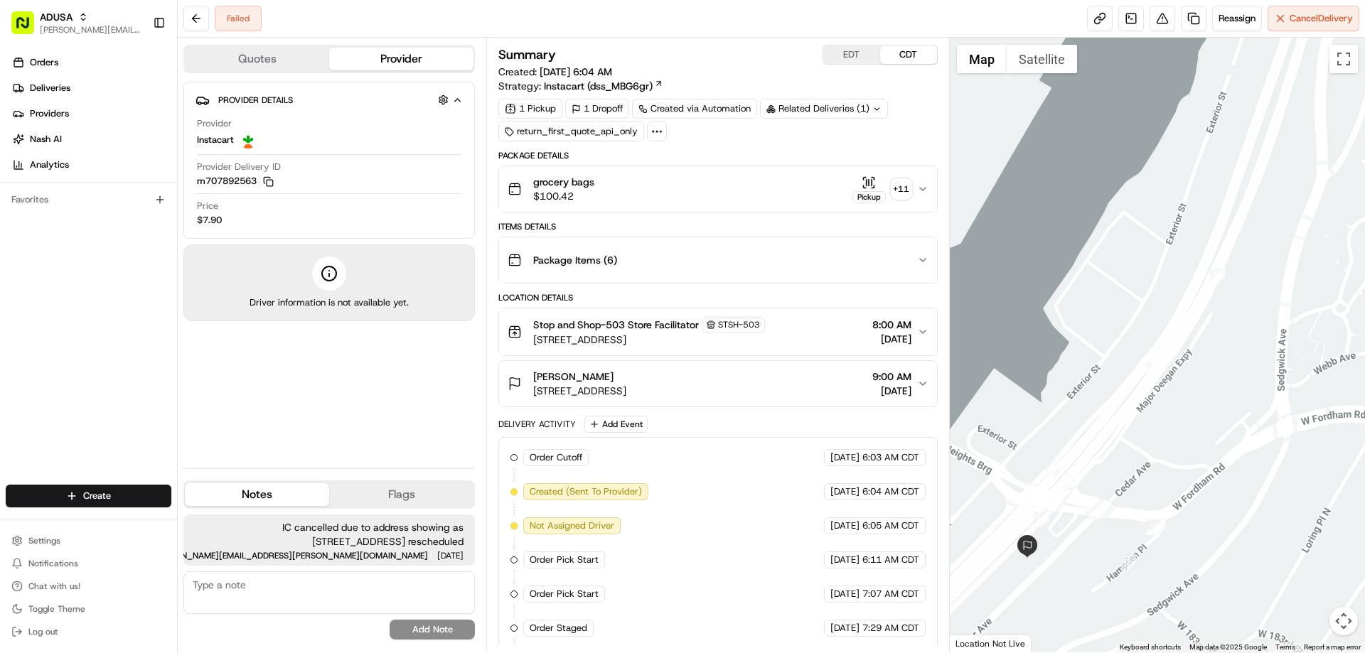
drag, startPoint x: 1109, startPoint y: 511, endPoint x: 1115, endPoint y: 395, distance: 116.8
click at [1115, 395] on div at bounding box center [1158, 345] width 416 height 615
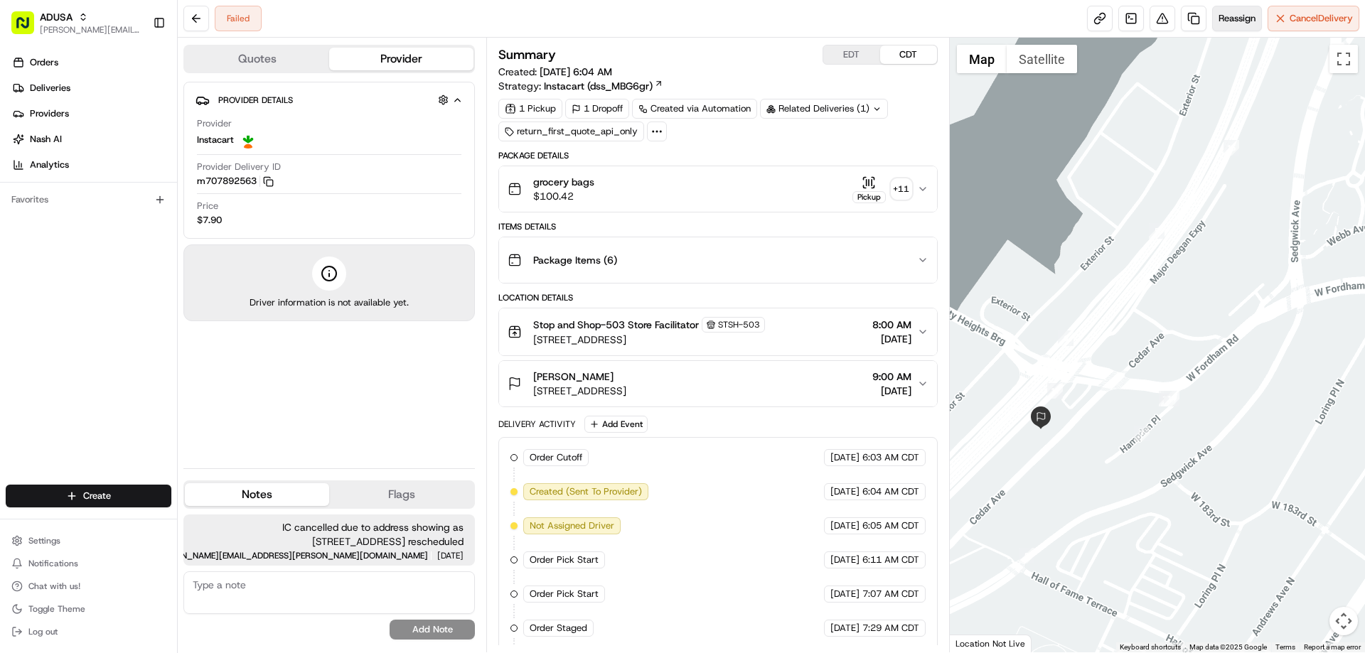
click at [1227, 21] on span "Reassign" at bounding box center [1236, 18] width 37 height 13
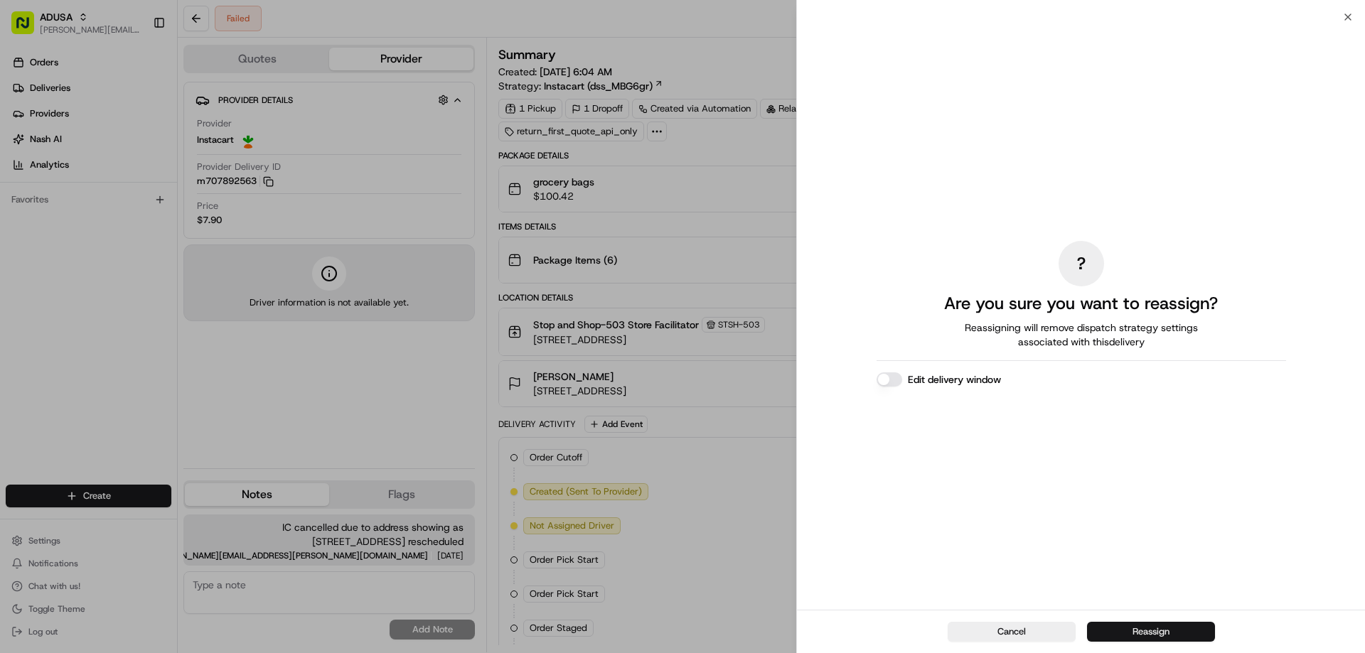
click at [1145, 629] on button "Reassign" at bounding box center [1151, 632] width 128 height 20
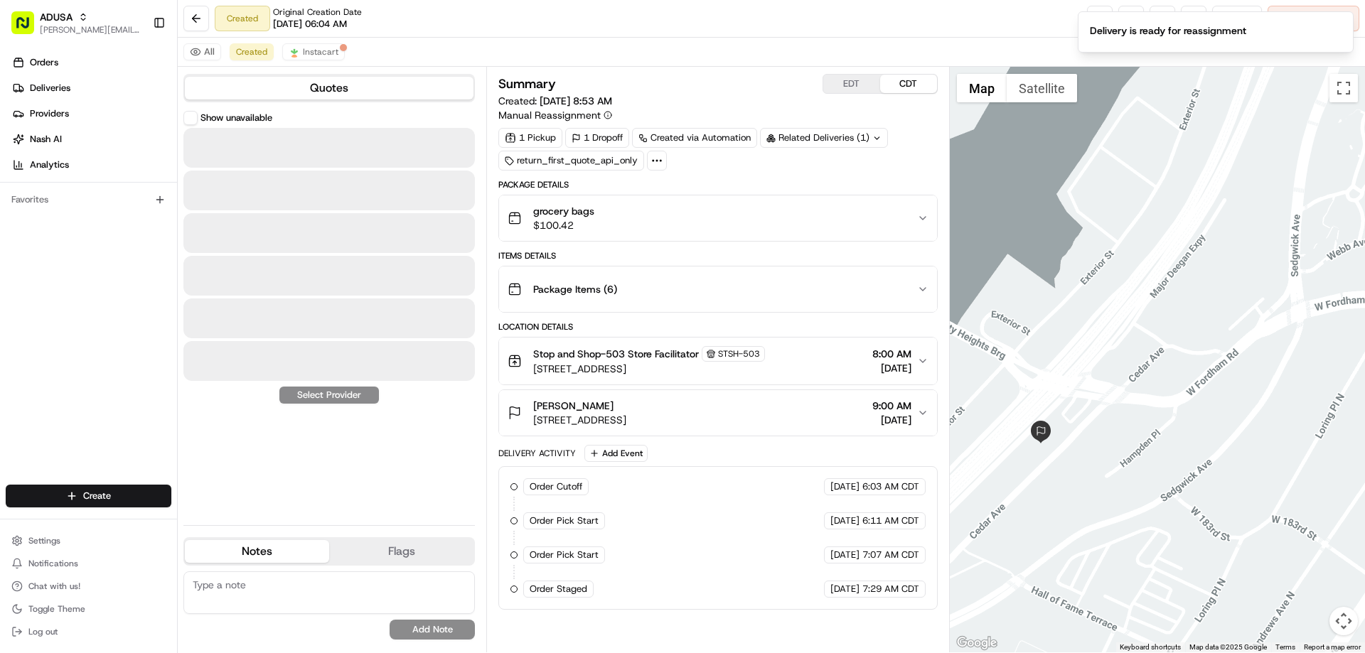
click at [941, 381] on div "Summary EDT CDT Created: [DATE] 8:53 AM Manual Reassignment 1 Pickup 1 Dropoff …" at bounding box center [717, 360] width 463 height 586
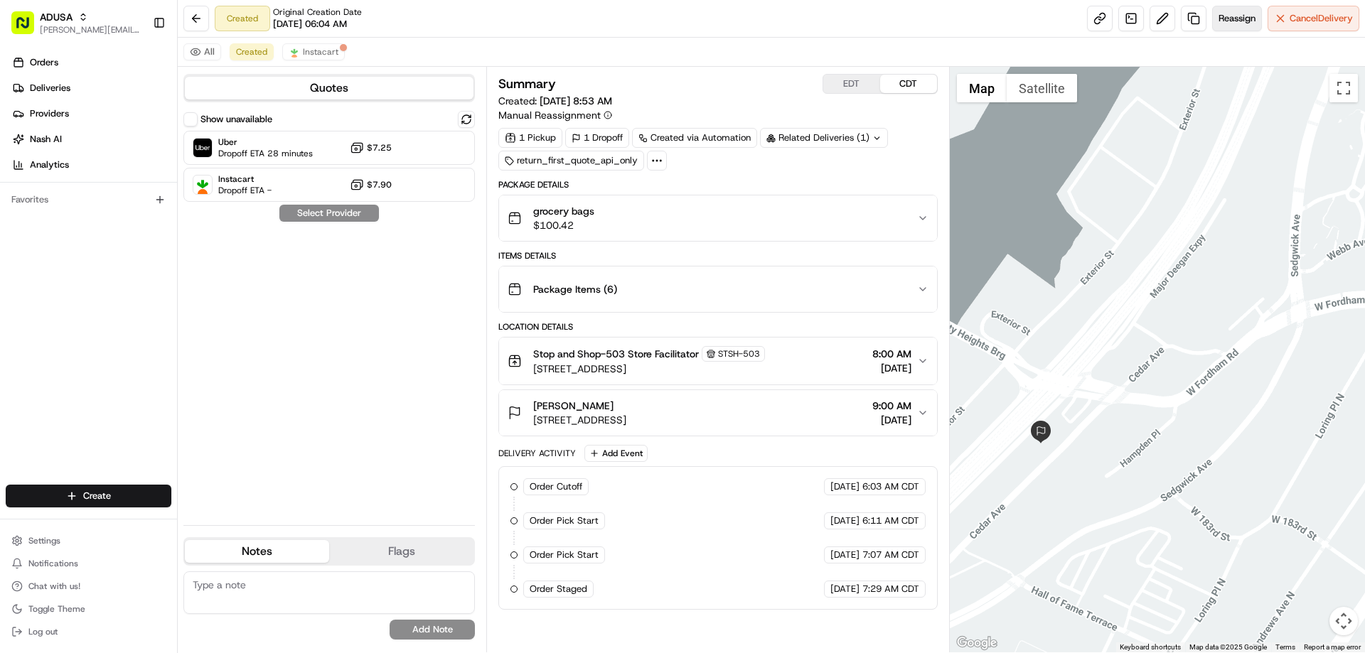
click at [1231, 19] on span "Reassign" at bounding box center [1236, 18] width 37 height 13
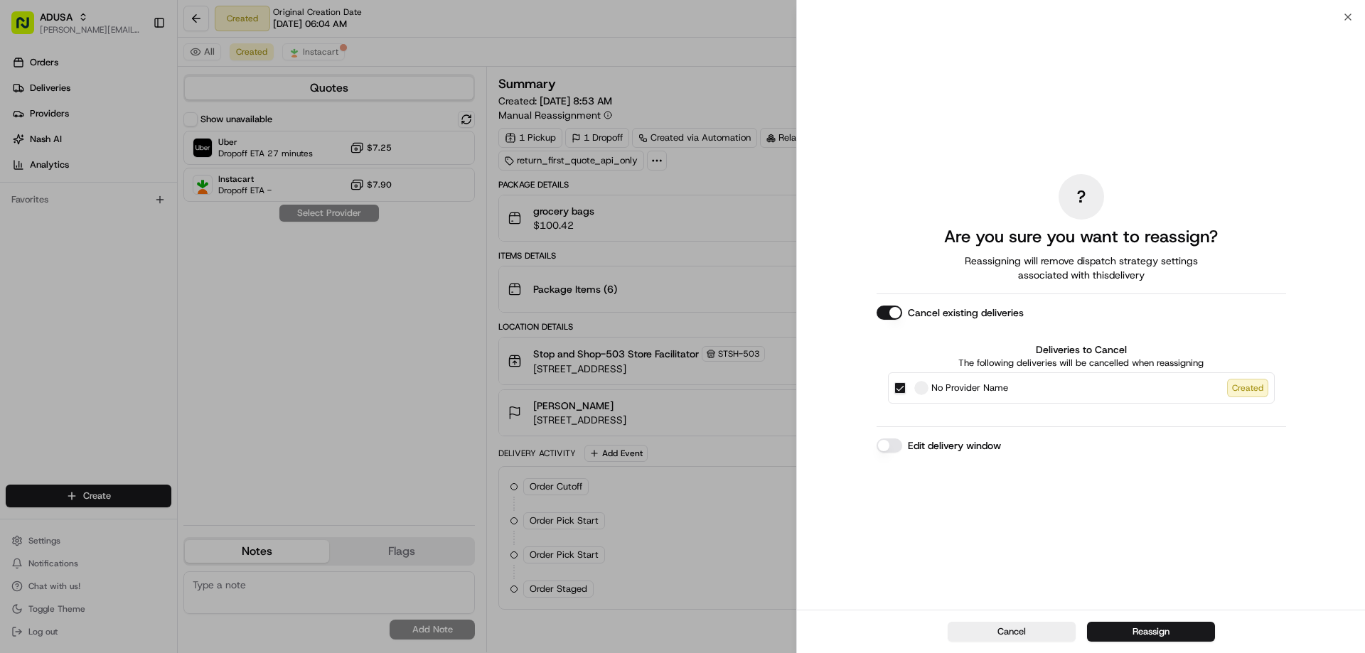
click at [961, 448] on label "Edit delivery window" at bounding box center [954, 446] width 93 height 14
click at [902, 448] on button "Edit delivery window" at bounding box center [889, 446] width 26 height 14
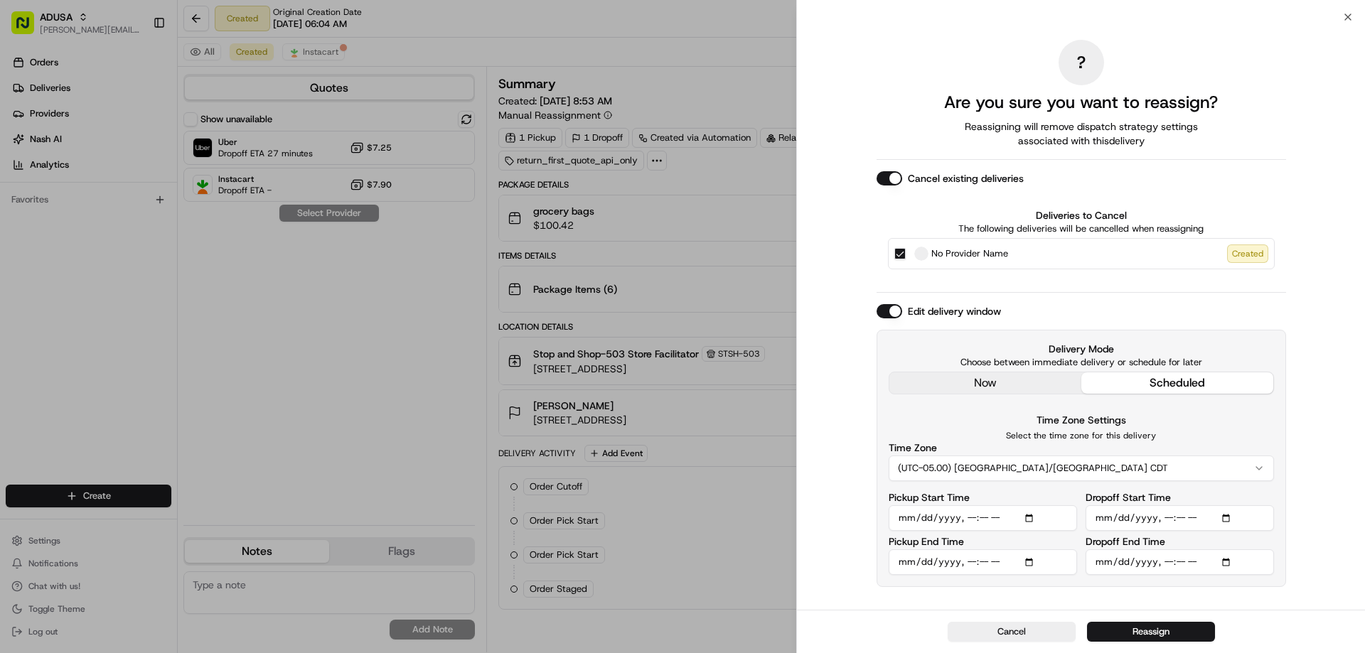
click at [1033, 515] on input "Pickup Start Time" at bounding box center [983, 518] width 188 height 26
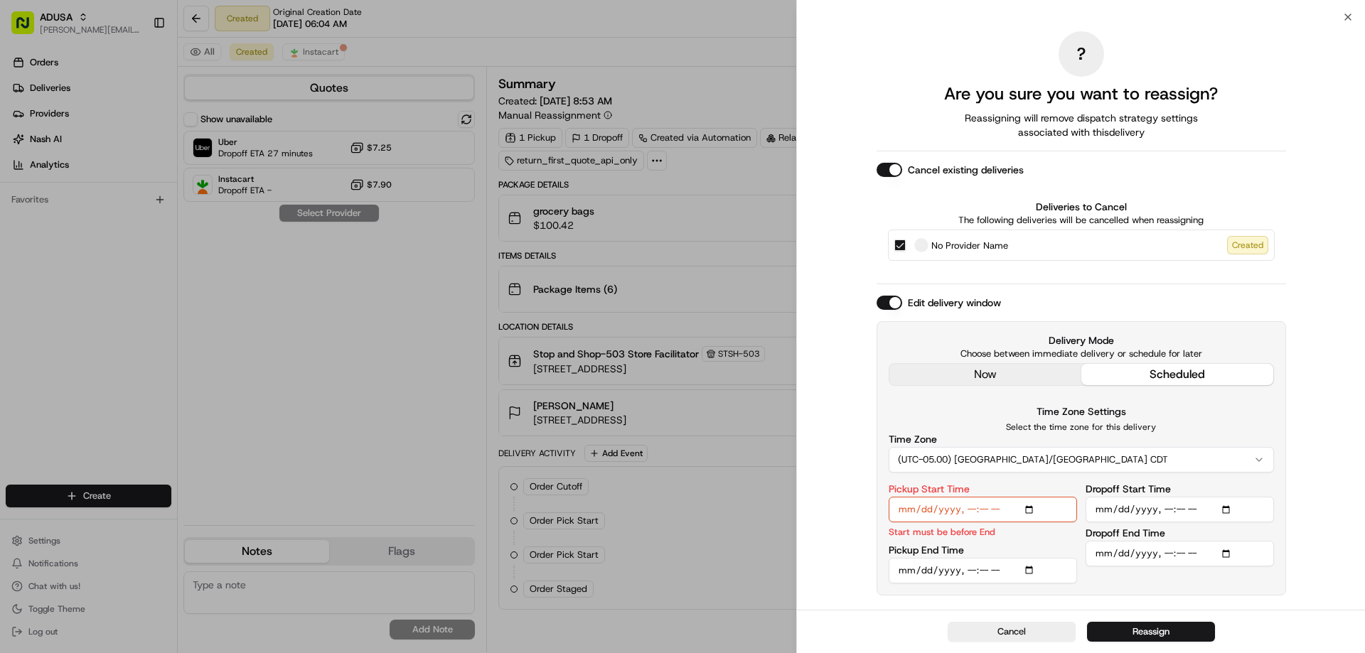
click at [1262, 427] on p "Select the time zone for this delivery" at bounding box center [1081, 427] width 385 height 11
click at [1030, 510] on input "Pickup Start Time" at bounding box center [983, 510] width 188 height 26
type input "[DATE]T10:00"
click at [1187, 409] on div "Time Zone Settings Select the time zone for this delivery Time Zone (UTC-05.00)…" at bounding box center [1081, 438] width 385 height 70
click at [1225, 505] on input "Dropoff Start Time" at bounding box center [1179, 510] width 188 height 26
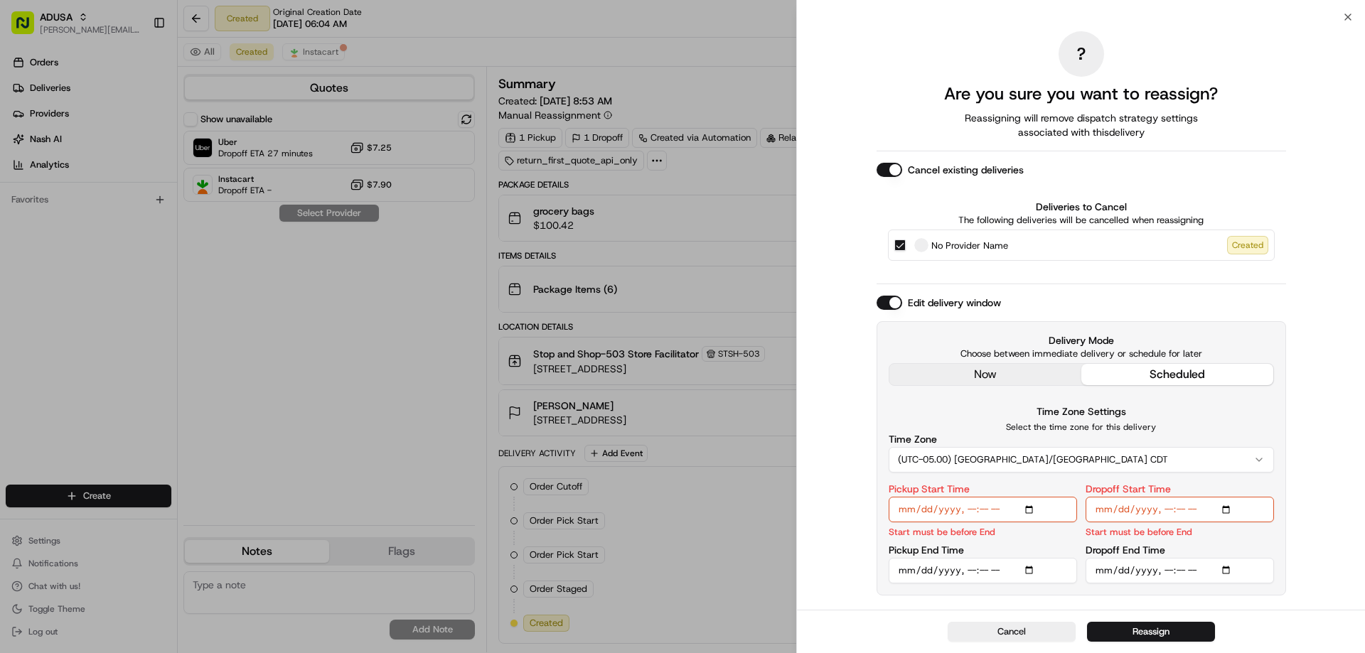
type input "[DATE]T10:00"
click at [1031, 569] on input "Pickup End Time" at bounding box center [983, 571] width 188 height 26
type input "[DATE]T10:30"
click at [1199, 437] on div "Time Zone (UTC-05.00) [GEOGRAPHIC_DATA]/[GEOGRAPHIC_DATA] CDT" at bounding box center [1081, 453] width 385 height 38
click at [1229, 569] on input "Dropoff End Time" at bounding box center [1179, 571] width 188 height 26
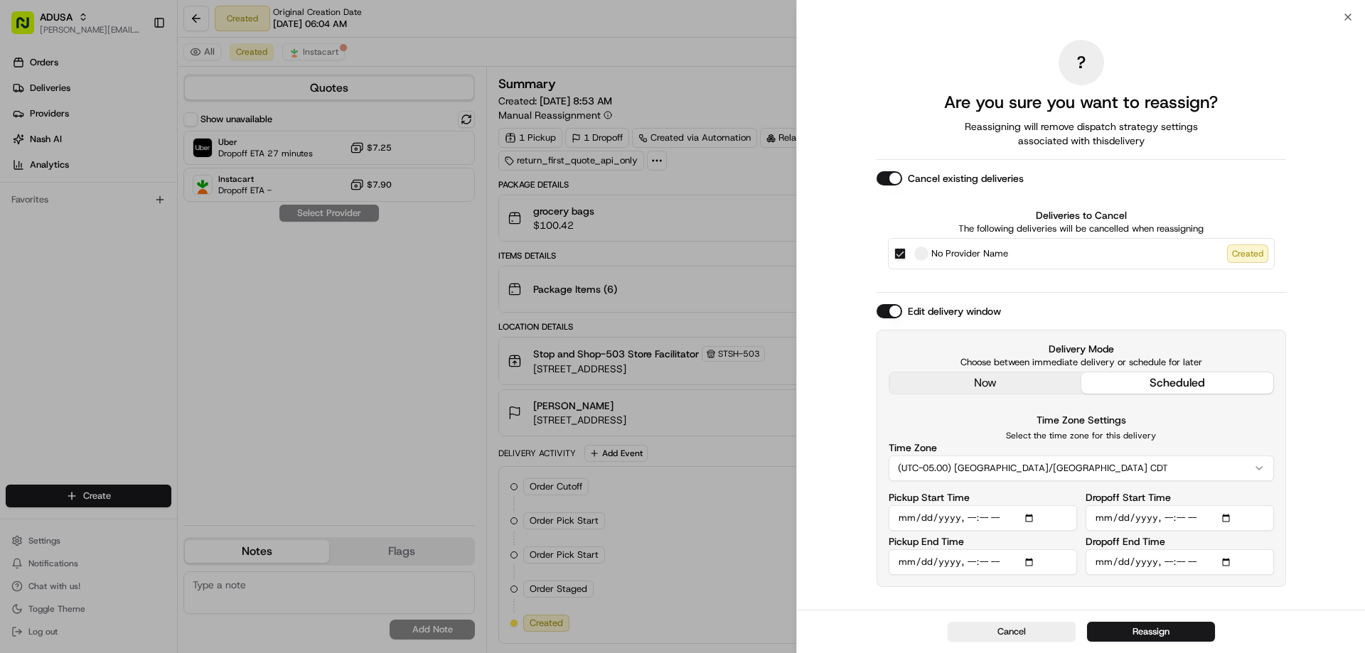
type input "[DATE]T11:00"
click at [1321, 595] on div "? Are you sure you want to reassign? Reassigning will remove dispatch strategy …" at bounding box center [1081, 313] width 568 height 593
click at [1154, 631] on button "Reassign" at bounding box center [1151, 632] width 128 height 20
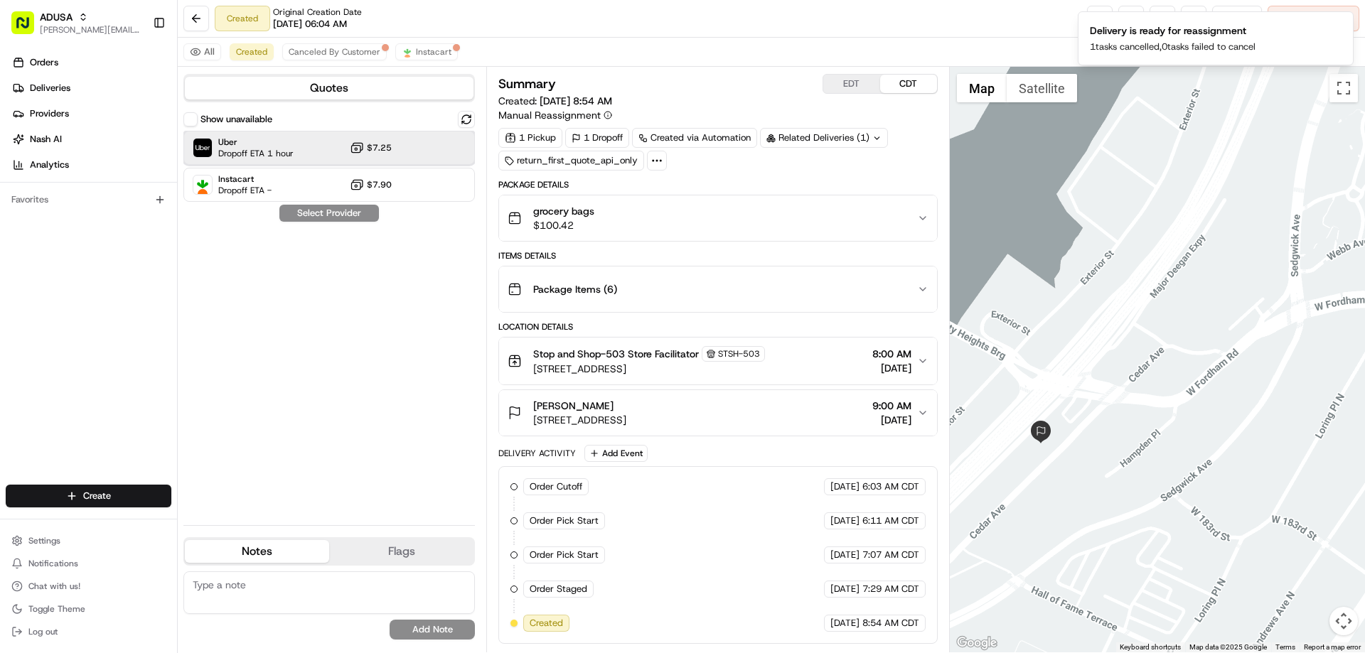
click at [267, 144] on span "Uber" at bounding box center [255, 141] width 75 height 11
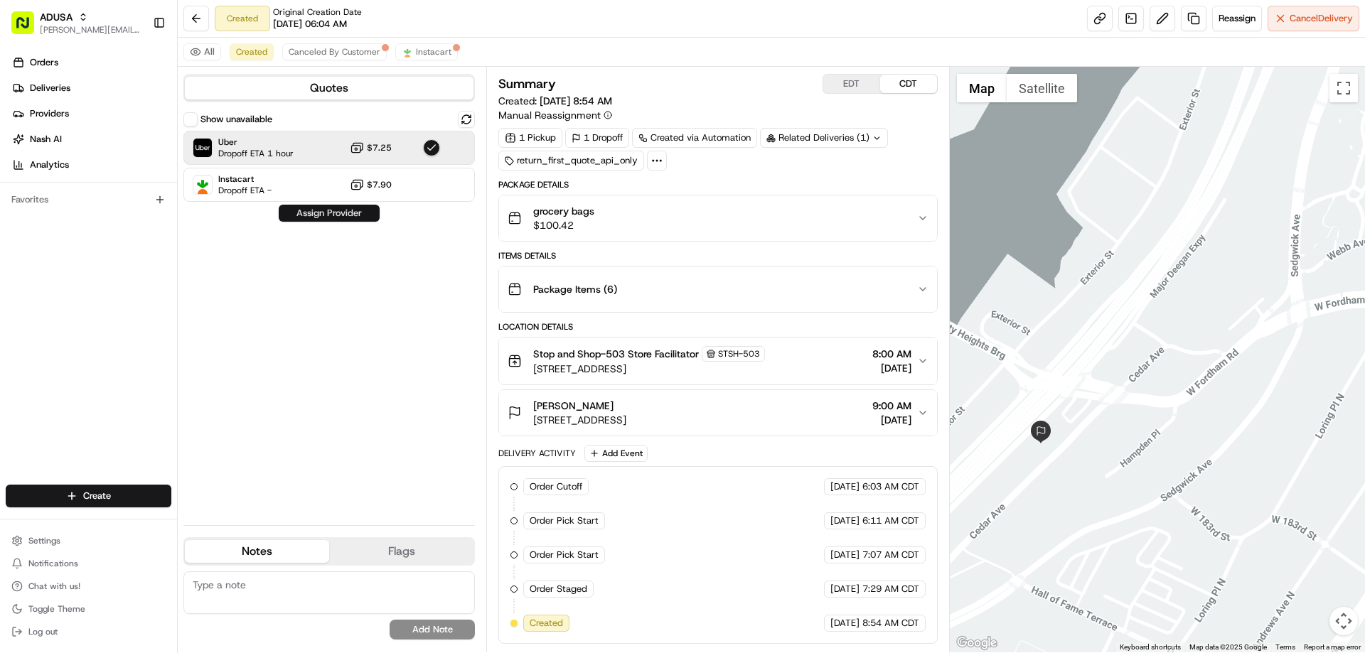
click at [317, 219] on button "Assign Provider" at bounding box center [329, 213] width 101 height 17
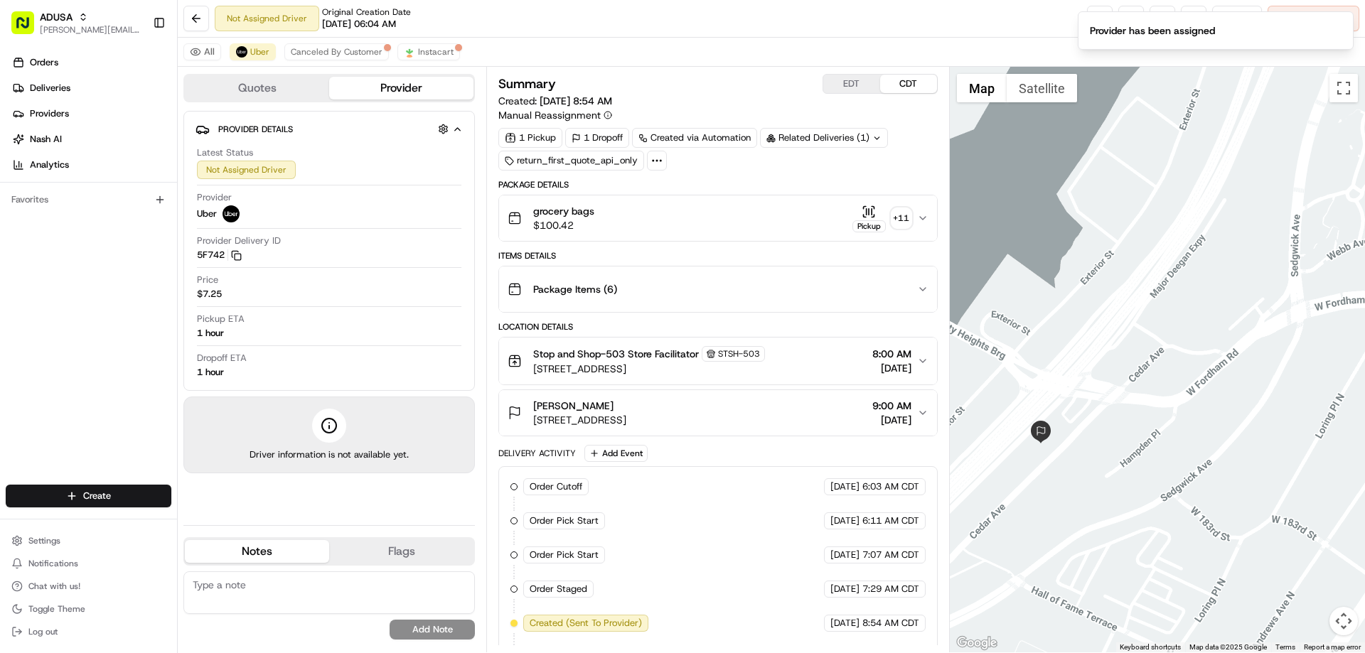
click at [234, 596] on textarea at bounding box center [328, 593] width 291 height 43
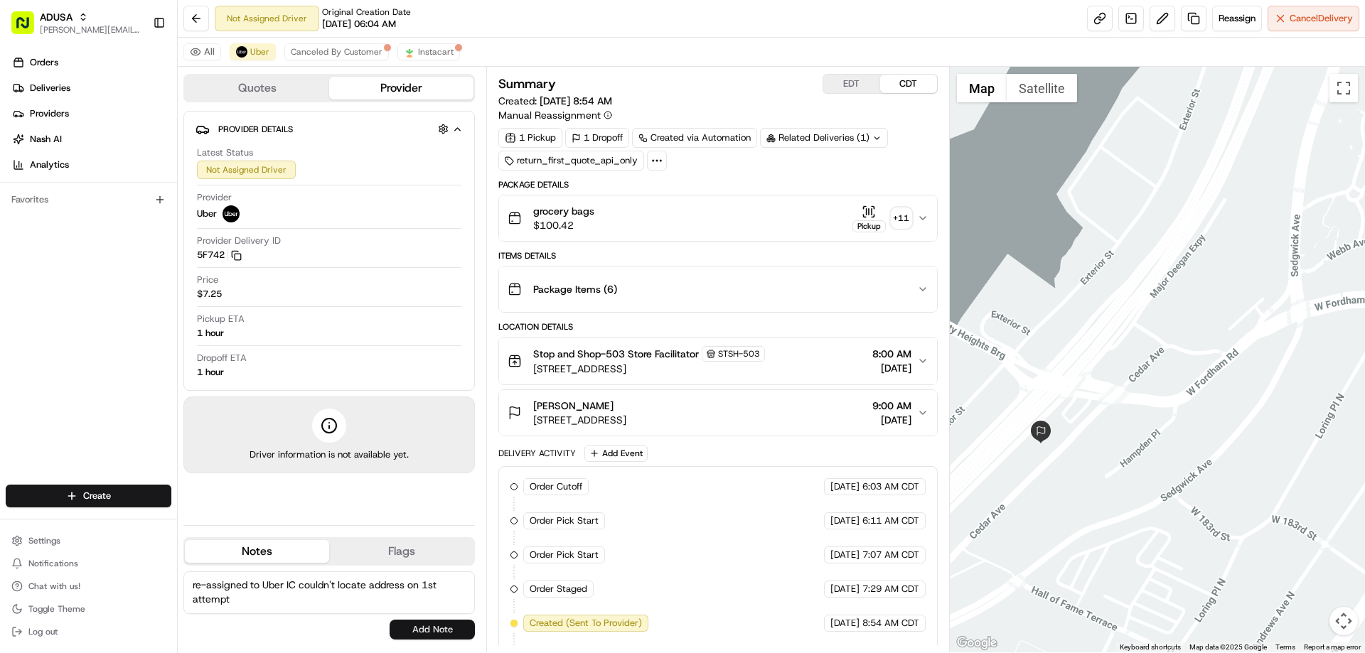
type textarea "re-assigned to Uber IC couldn't locate address on 1st attempt"
click at [450, 627] on button "Add Note" at bounding box center [432, 630] width 85 height 20
